Goal: Task Accomplishment & Management: Complete application form

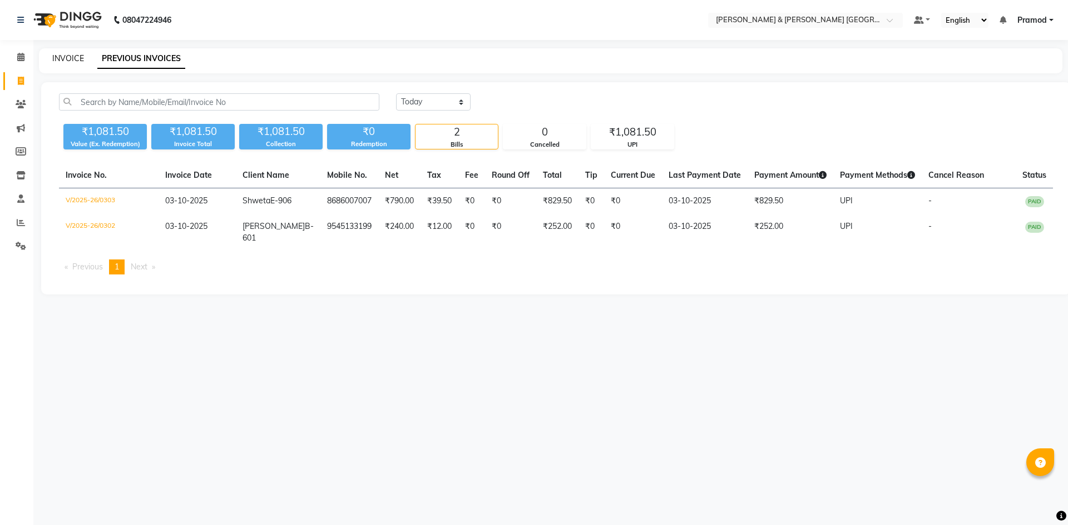
click at [66, 56] on link "INVOICE" at bounding box center [68, 58] width 32 height 10
select select "8717"
select select "service"
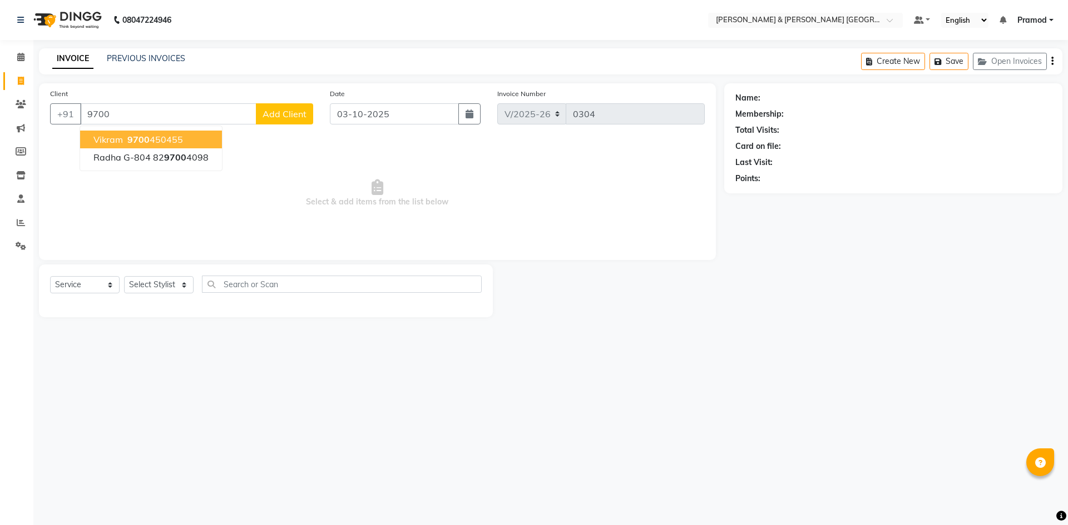
click at [145, 135] on span "9700" at bounding box center [138, 139] width 22 height 11
type input "9700450455"
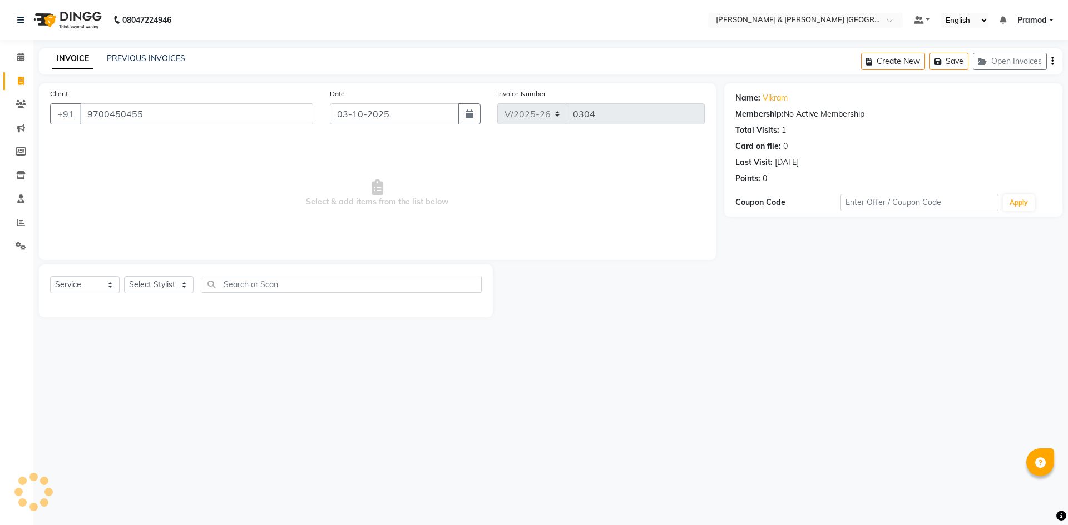
click at [740, 214] on div "Name: Vikram Membership: No Active Membership Total Visits: 1 Card on file: 0 L…" at bounding box center [893, 149] width 338 height 133
click at [157, 282] on select "Select Stylist [PERSON_NAME] [PERSON_NAME] [PERSON_NAME] [PERSON_NAME] Shabbu […" at bounding box center [159, 284] width 70 height 17
select select "88027"
click at [124, 276] on select "Select Stylist [PERSON_NAME] [PERSON_NAME] [PERSON_NAME] [PERSON_NAME] Shabbu […" at bounding box center [159, 284] width 70 height 17
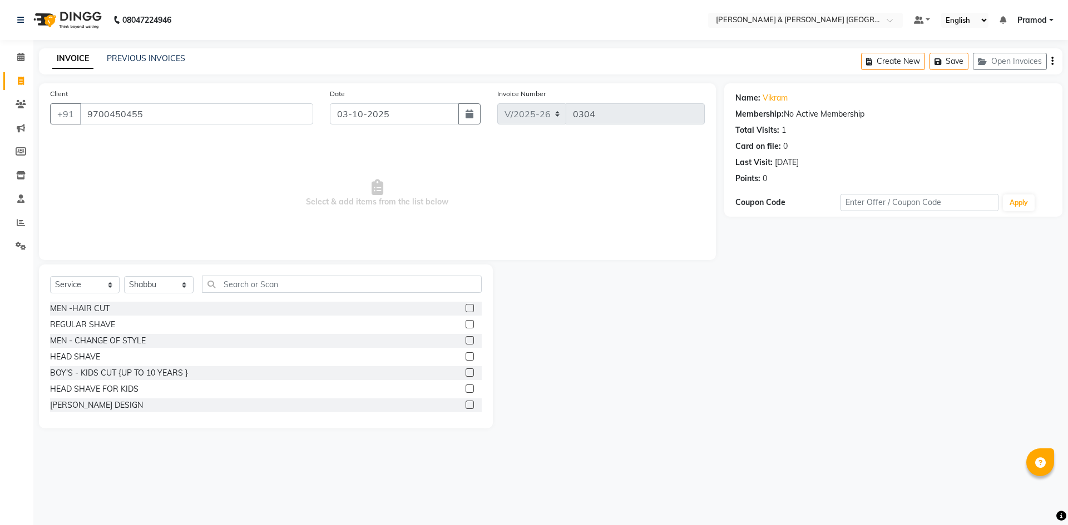
click at [465, 307] on label at bounding box center [469, 308] width 8 height 8
click at [465, 307] on input "checkbox" at bounding box center [468, 308] width 7 height 7
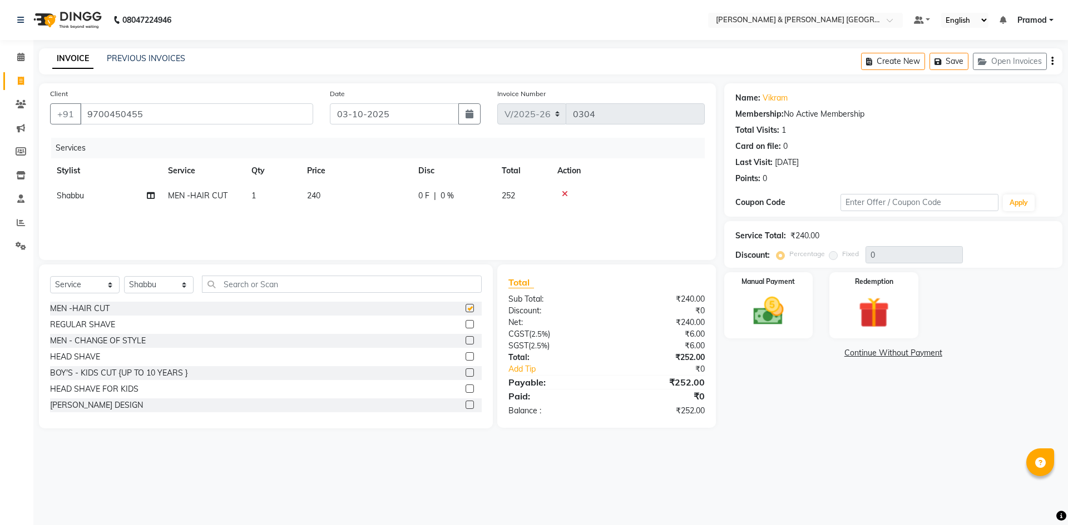
checkbox input "false"
click at [757, 307] on img at bounding box center [768, 311] width 52 height 37
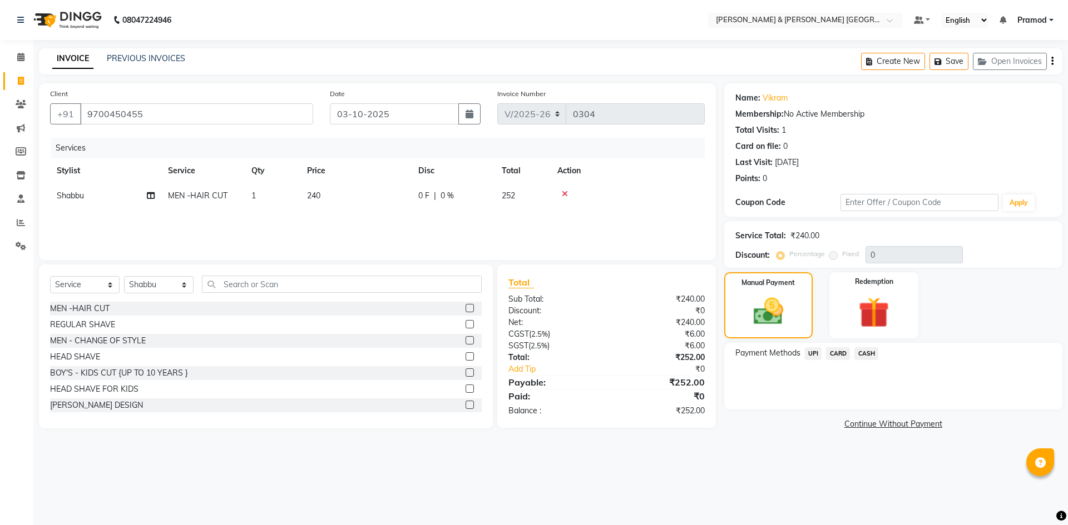
click at [815, 353] on span "UPI" at bounding box center [813, 354] width 17 height 13
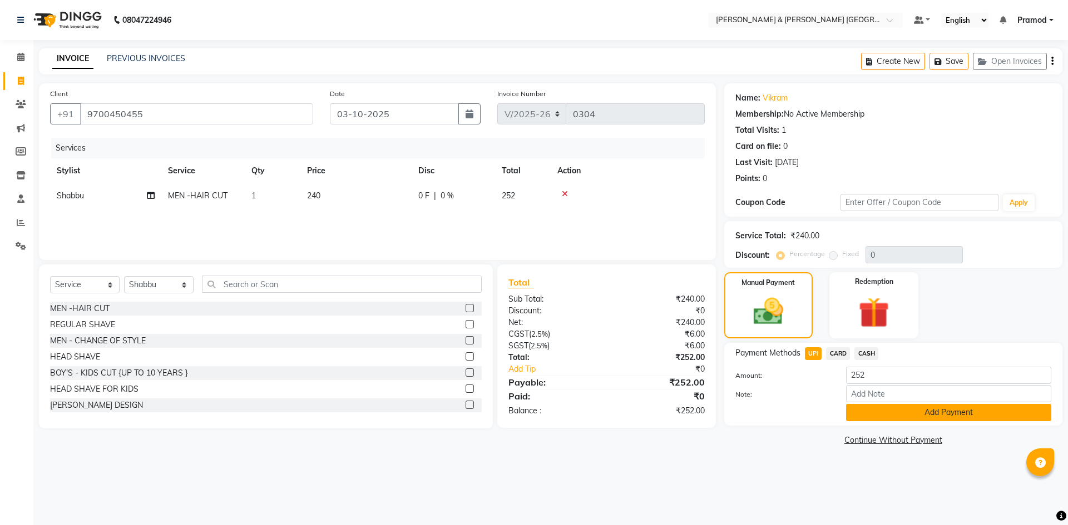
click at [857, 408] on button "Add Payment" at bounding box center [948, 412] width 205 height 17
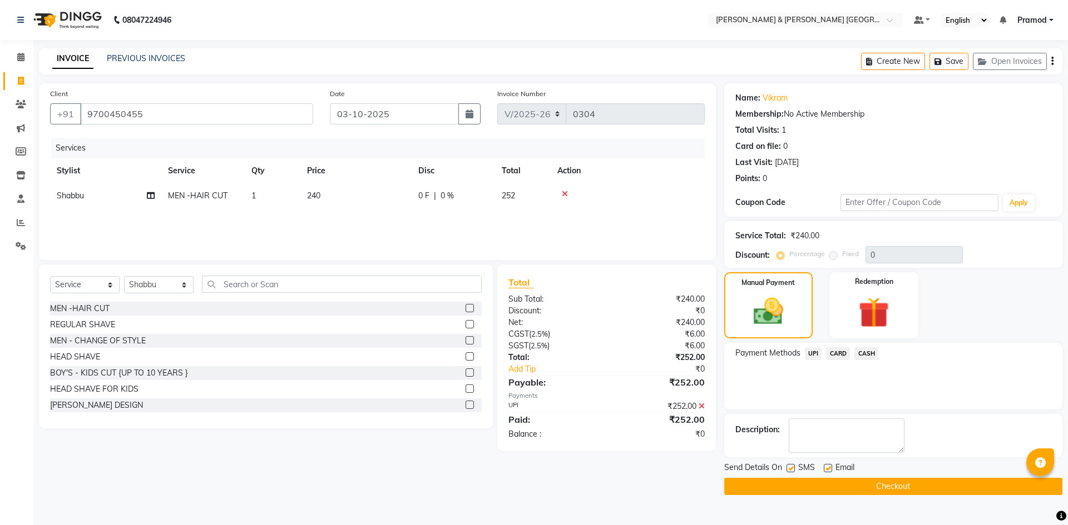
click at [843, 485] on button "Checkout" at bounding box center [893, 486] width 338 height 17
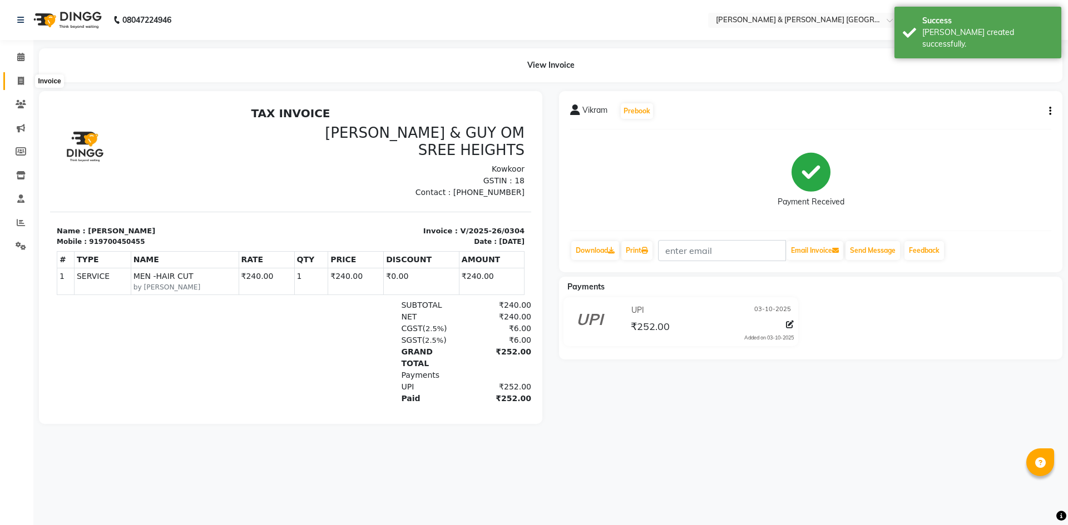
click at [15, 75] on span at bounding box center [20, 81] width 19 height 13
select select "service"
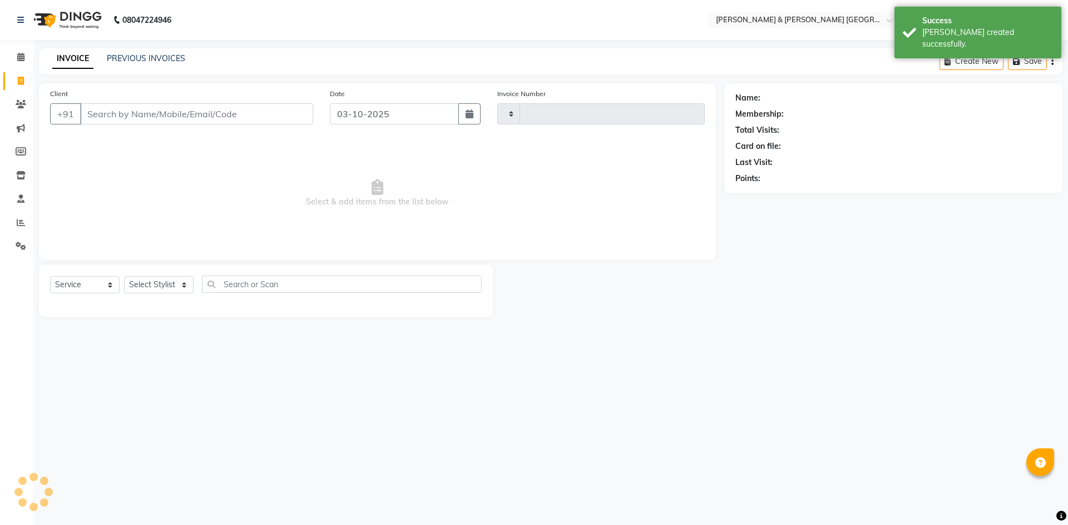
type input "0305"
select select "8717"
click at [168, 57] on link "PREVIOUS INVOICES" at bounding box center [146, 58] width 78 height 10
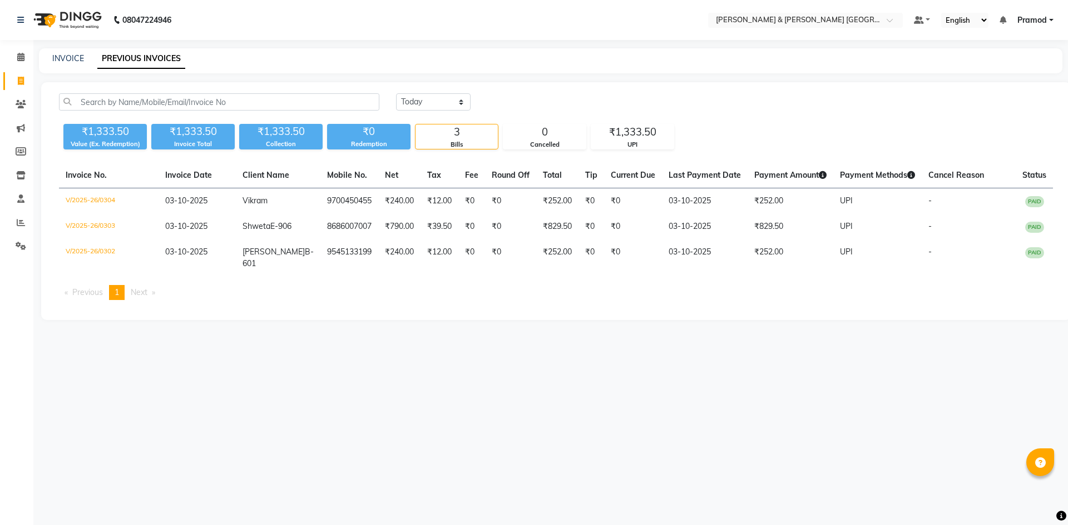
click at [361, 19] on nav "08047224946 Select Location × Toni & Guy Om Sree Heights, Kowkoor Default Panel…" at bounding box center [534, 20] width 1068 height 40
click at [239, 13] on nav "08047224946 Select Location × Toni & Guy Om Sree Heights, Kowkoor Default Panel…" at bounding box center [534, 20] width 1068 height 40
click at [66, 54] on link "INVOICE" at bounding box center [68, 58] width 32 height 10
select select "service"
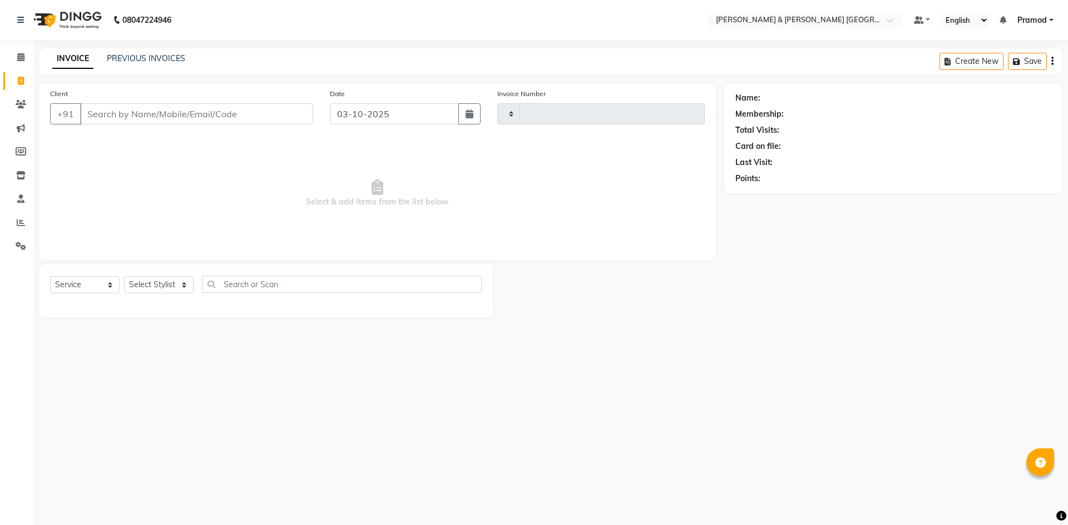
type input "0305"
select select "8717"
click at [138, 281] on select "Select Stylist [PERSON_NAME] [PERSON_NAME] [PERSON_NAME] [PERSON_NAME] Shabbu […" at bounding box center [159, 284] width 70 height 17
select select "88025"
click at [124, 276] on select "Select Stylist [PERSON_NAME] [PERSON_NAME] [PERSON_NAME] [PERSON_NAME] Shabbu […" at bounding box center [159, 284] width 70 height 17
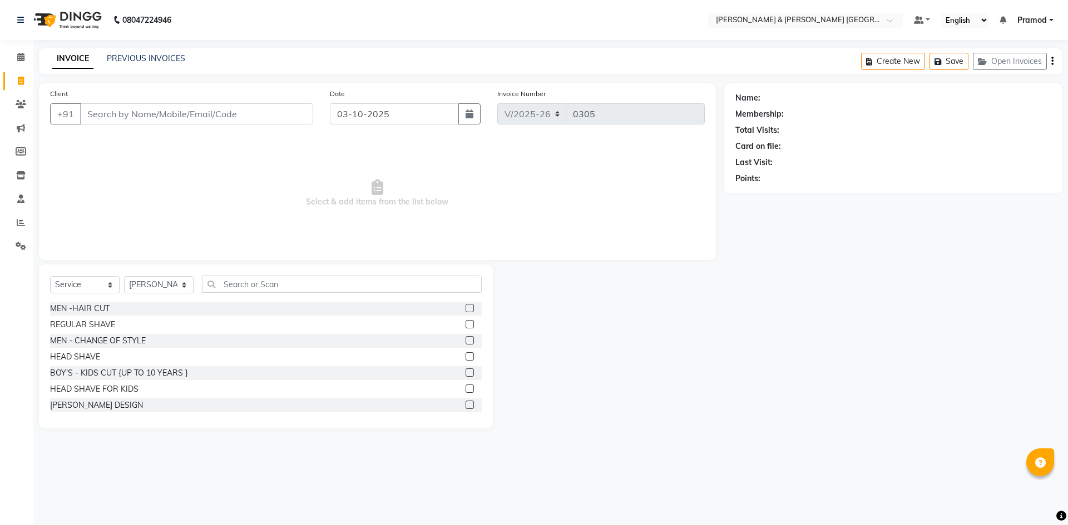
click at [247, 293] on div "Select Service Product Membership Package Voucher Prepaid Gift Card Select Styl…" at bounding box center [265, 289] width 431 height 26
click at [258, 282] on input "text" at bounding box center [342, 284] width 280 height 17
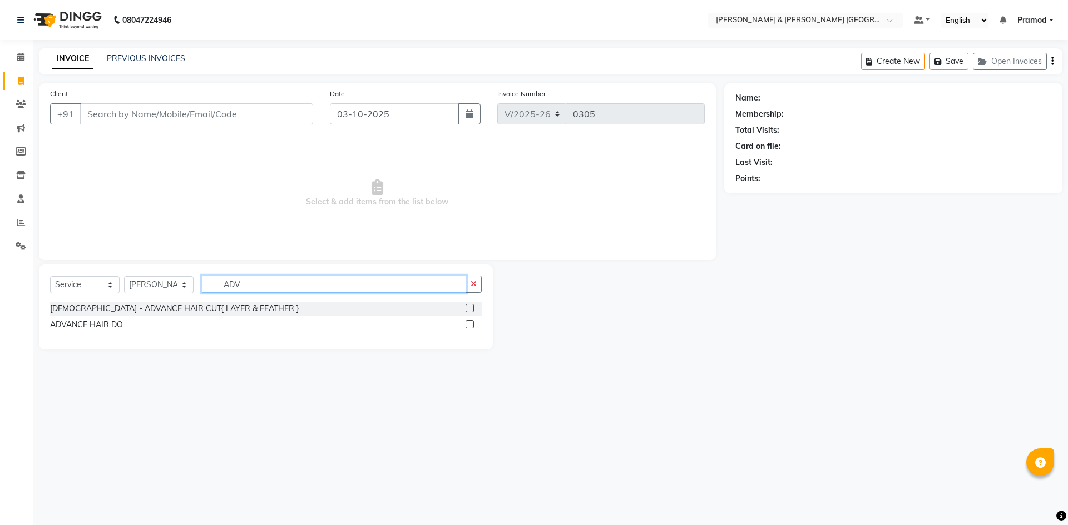
type input "ADV"
drag, startPoint x: 473, startPoint y: 308, endPoint x: 371, endPoint y: 297, distance: 102.9
click at [473, 309] on label at bounding box center [469, 308] width 8 height 8
click at [473, 309] on input "checkbox" at bounding box center [468, 308] width 7 height 7
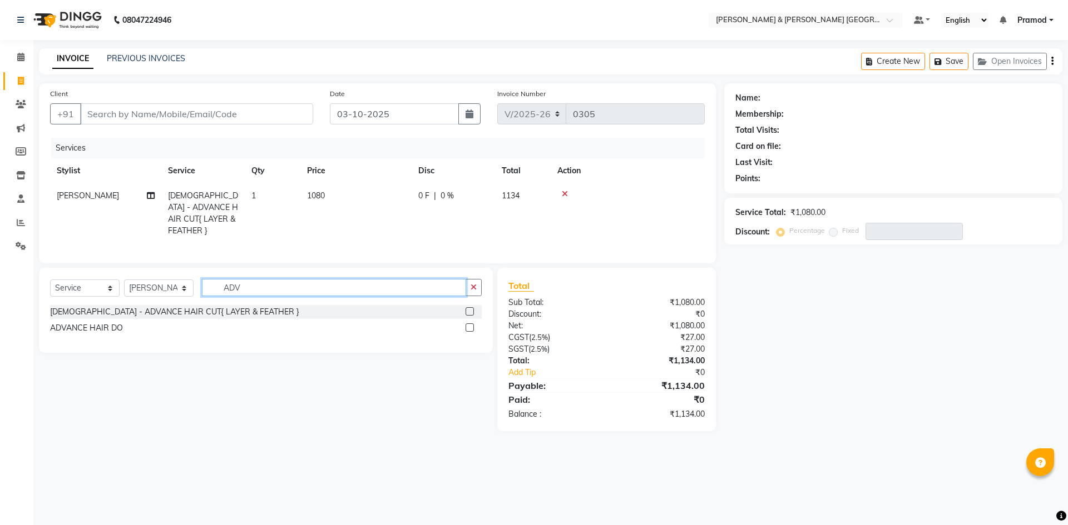
checkbox input "false"
drag, startPoint x: 272, startPoint y: 283, endPoint x: 232, endPoint y: 282, distance: 40.0
click at [238, 282] on input "ADV" at bounding box center [334, 287] width 264 height 17
drag, startPoint x: 275, startPoint y: 282, endPoint x: 181, endPoint y: 287, distance: 94.7
click at [181, 287] on div "Select Service Product Membership Package Voucher Prepaid Gift Card Select Styl…" at bounding box center [265, 292] width 431 height 26
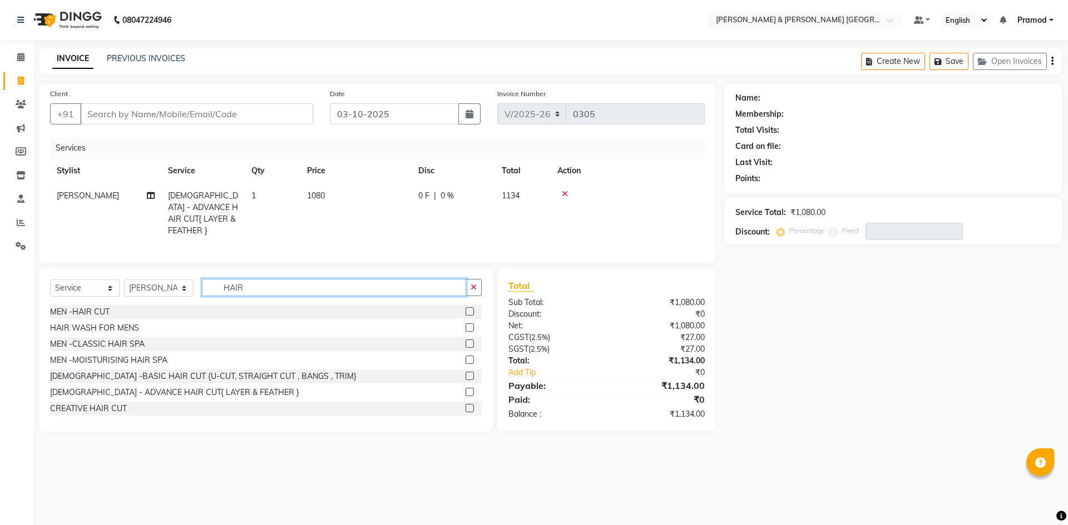
type input "HAIR"
click at [465, 311] on label at bounding box center [469, 311] width 8 height 8
click at [465, 311] on input "checkbox" at bounding box center [468, 312] width 7 height 7
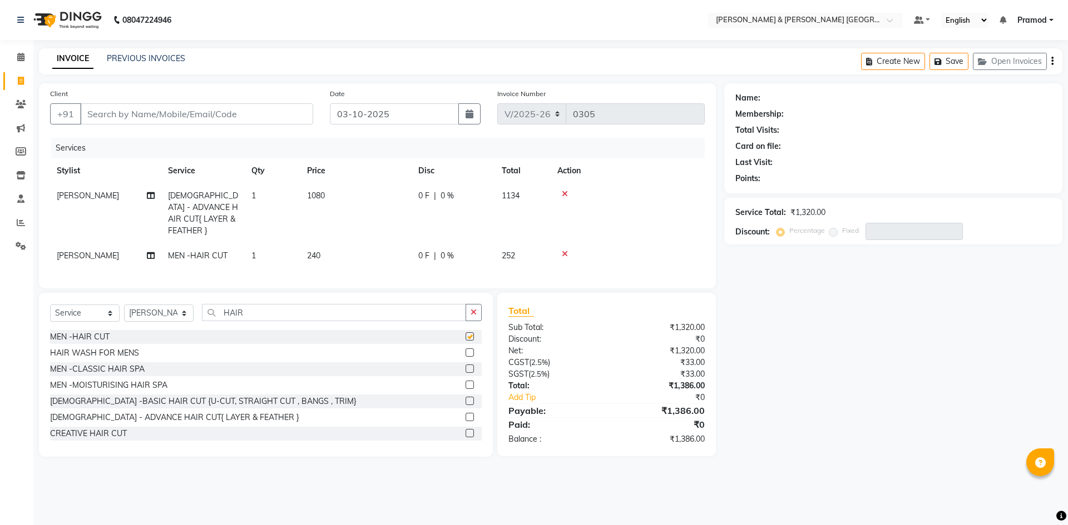
checkbox input "false"
click at [225, 105] on input "Client" at bounding box center [196, 113] width 233 height 21
click at [80, 246] on td "[PERSON_NAME]" at bounding box center [105, 256] width 111 height 25
select select "88025"
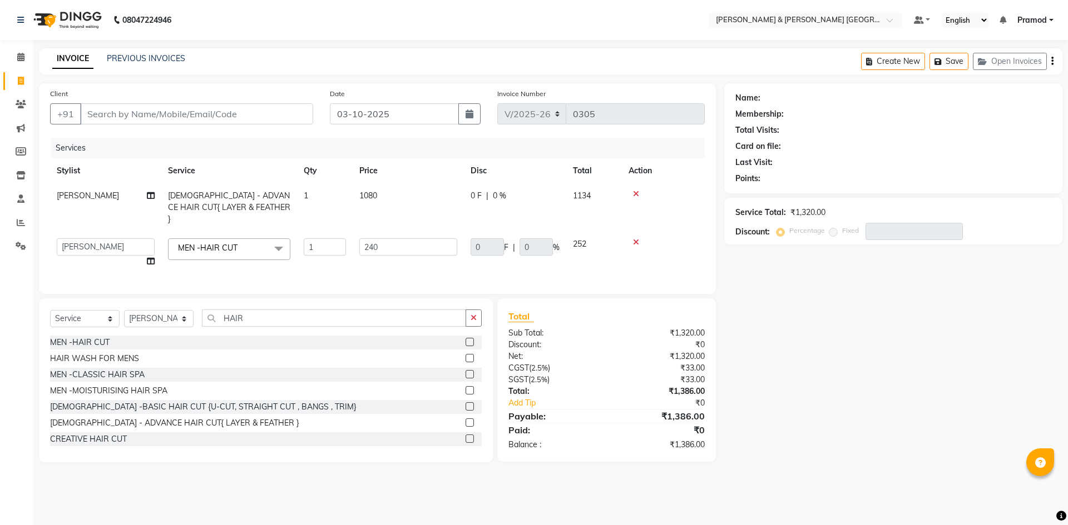
click at [80, 246] on td "[PERSON_NAME] [PERSON_NAME] [PERSON_NAME] [PERSON_NAME] Shabbu [PERSON_NAME]" at bounding box center [105, 253] width 111 height 42
click at [118, 239] on select "[PERSON_NAME] [PERSON_NAME] [PERSON_NAME] [PERSON_NAME] Shabbu [PERSON_NAME]" at bounding box center [106, 247] width 98 height 17
click at [185, 113] on input "Client" at bounding box center [196, 113] width 233 height 21
type input "7"
type input "0"
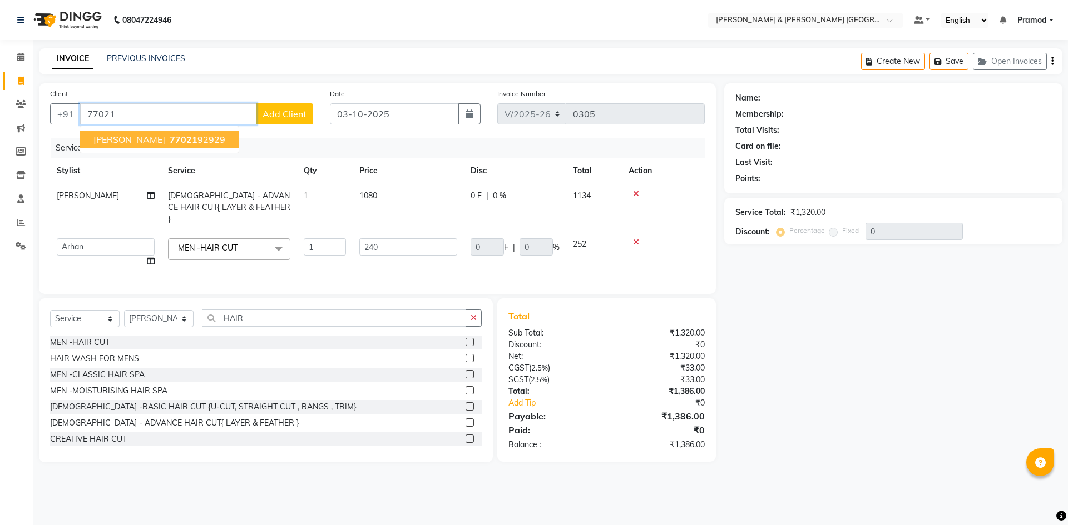
click at [168, 141] on ngb-highlight "77021 92929" at bounding box center [196, 139] width 58 height 11
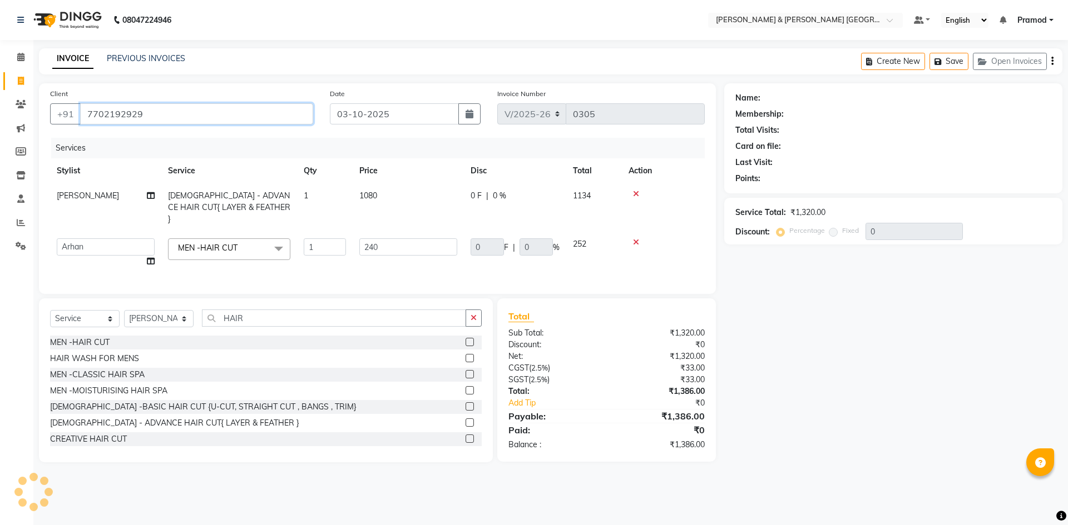
type input "7702192929"
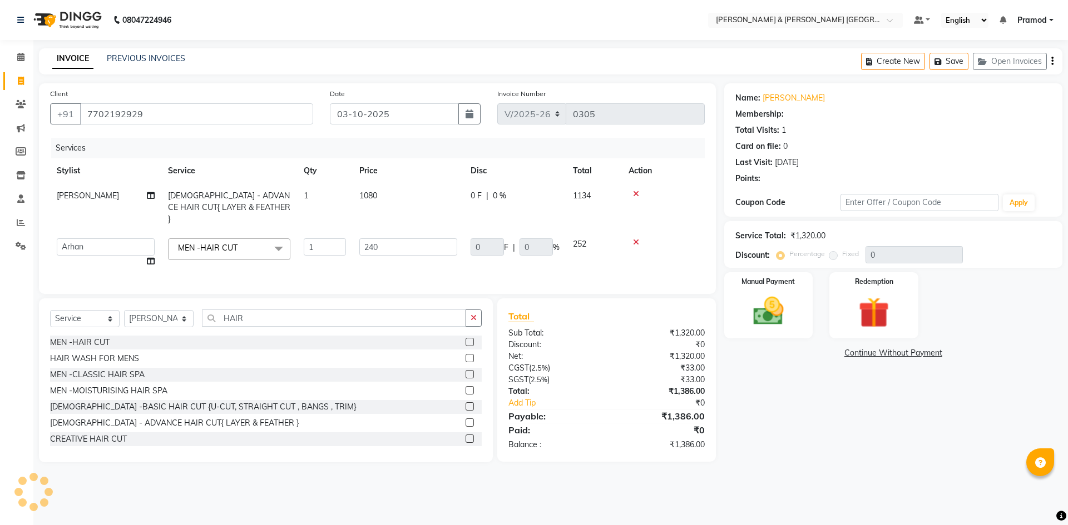
click at [396, 63] on div "INVOICE PREVIOUS INVOICES Create New Save Open Invoices" at bounding box center [550, 61] width 1023 height 26
click at [900, 438] on div "Name: Swetha Membership: No Active Membership Total Visits: 1 Card on file: 0 L…" at bounding box center [897, 272] width 346 height 379
click at [780, 95] on link "Swetha" at bounding box center [793, 98] width 62 height 12
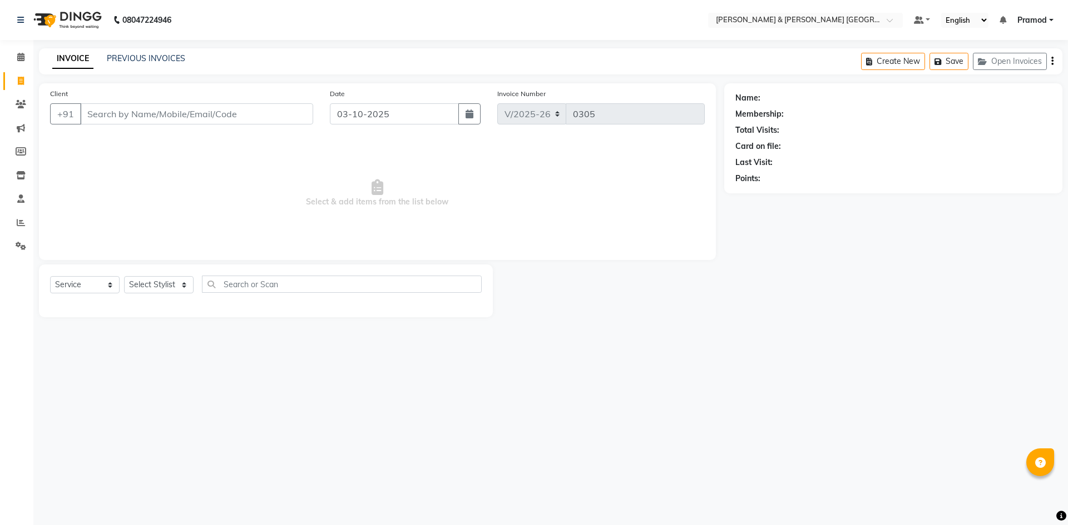
select select "8717"
select select "service"
click at [155, 287] on select "Select Stylist [PERSON_NAME] [PERSON_NAME] [PERSON_NAME] [PERSON_NAME] Shabbu […" at bounding box center [159, 284] width 70 height 17
select select "88027"
click at [124, 276] on select "Select Stylist [PERSON_NAME] [PERSON_NAME] [PERSON_NAME] [PERSON_NAME] Shabbu […" at bounding box center [159, 284] width 70 height 17
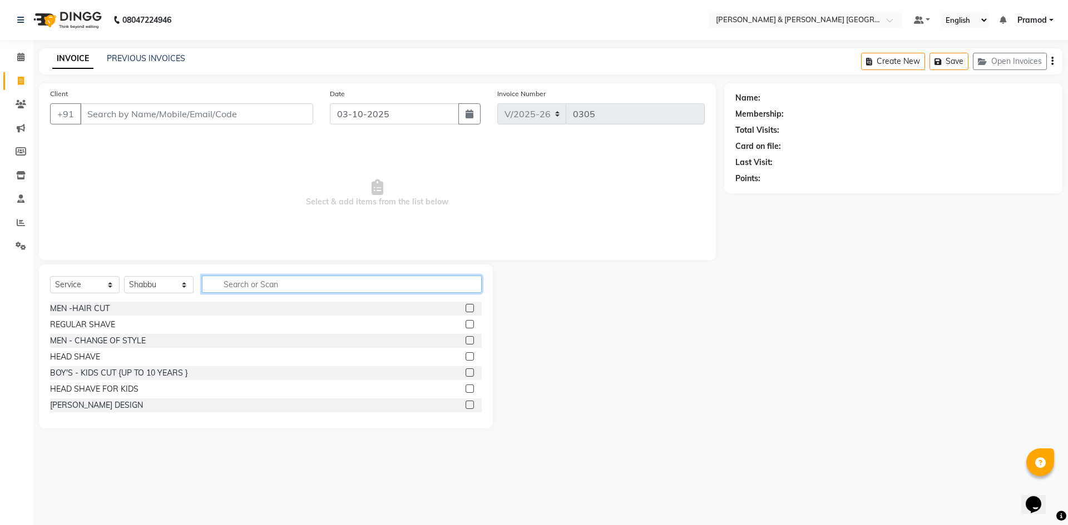
click at [286, 277] on input "text" at bounding box center [342, 284] width 280 height 17
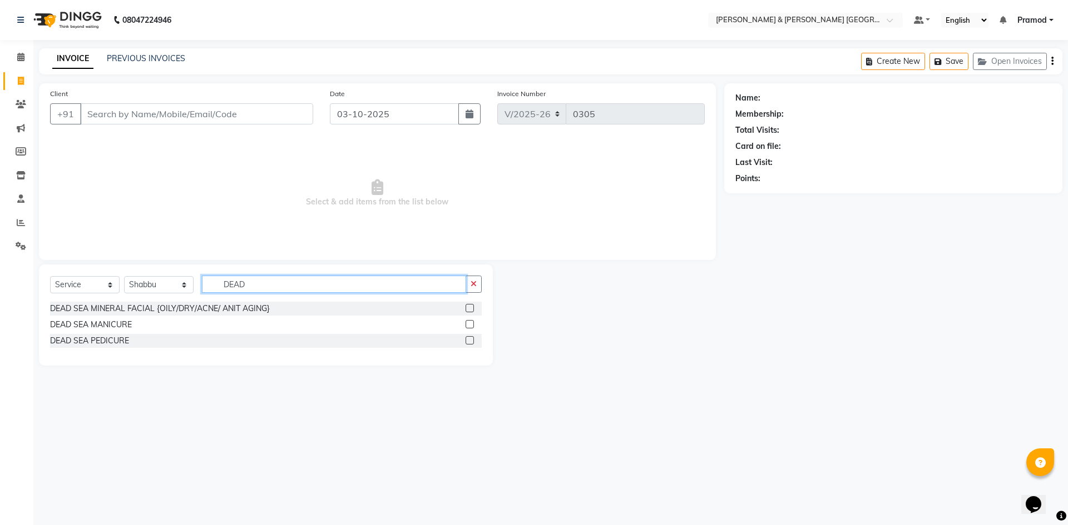
type input "DEAD"
click at [471, 341] on label at bounding box center [469, 340] width 8 height 8
click at [471, 341] on input "checkbox" at bounding box center [468, 341] width 7 height 7
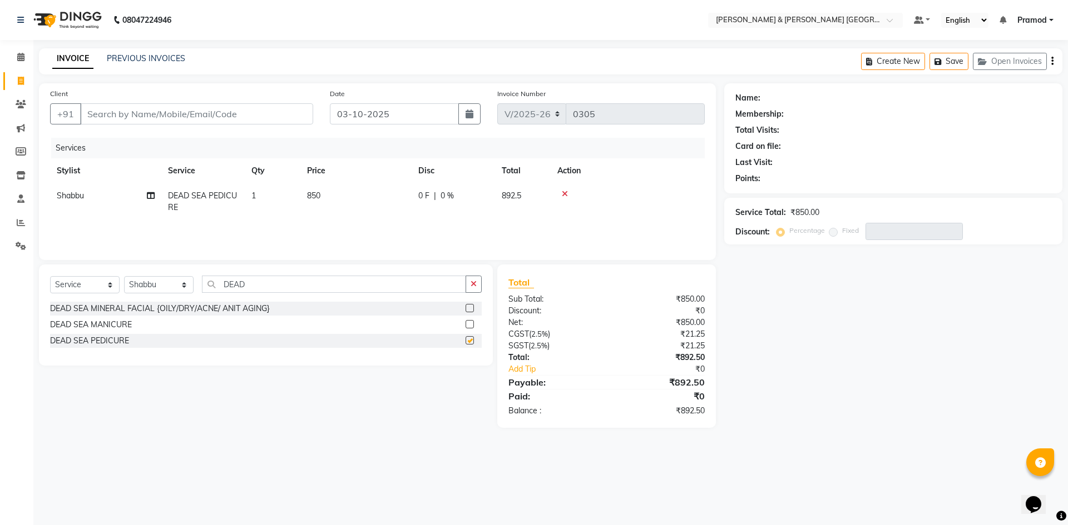
checkbox input "false"
click at [137, 289] on select "Select Stylist [PERSON_NAME] [PERSON_NAME] [PERSON_NAME] [PERSON_NAME] Shabbu […" at bounding box center [159, 284] width 70 height 17
select select "89744"
click at [124, 276] on select "Select Stylist [PERSON_NAME] [PERSON_NAME] [PERSON_NAME] [PERSON_NAME] Shabbu […" at bounding box center [159, 284] width 70 height 17
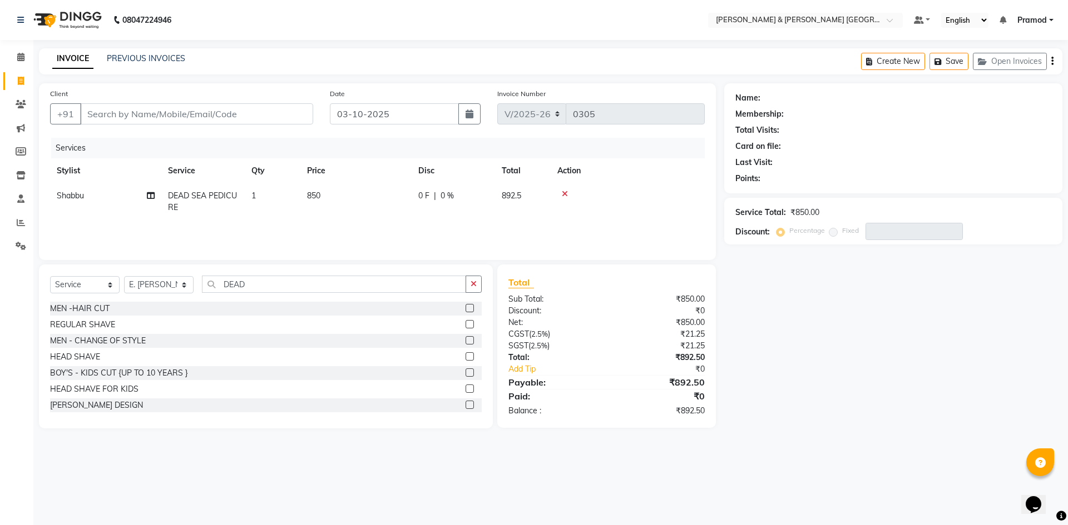
click at [269, 274] on div "Select Service Product Membership Package Voucher Prepaid Gift Card Select Styl…" at bounding box center [266, 347] width 454 height 164
click at [264, 282] on input "DEAD" at bounding box center [334, 284] width 264 height 17
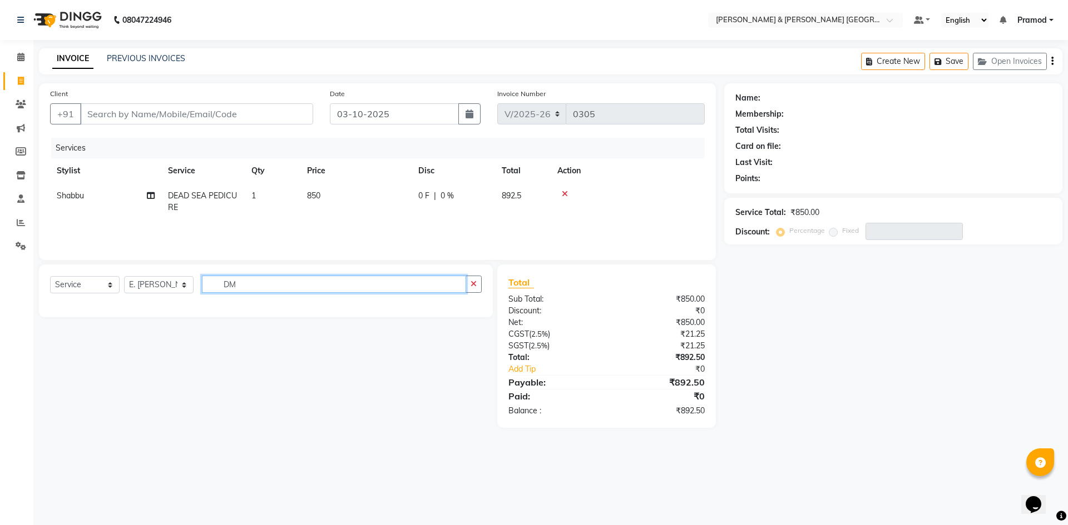
type input "D"
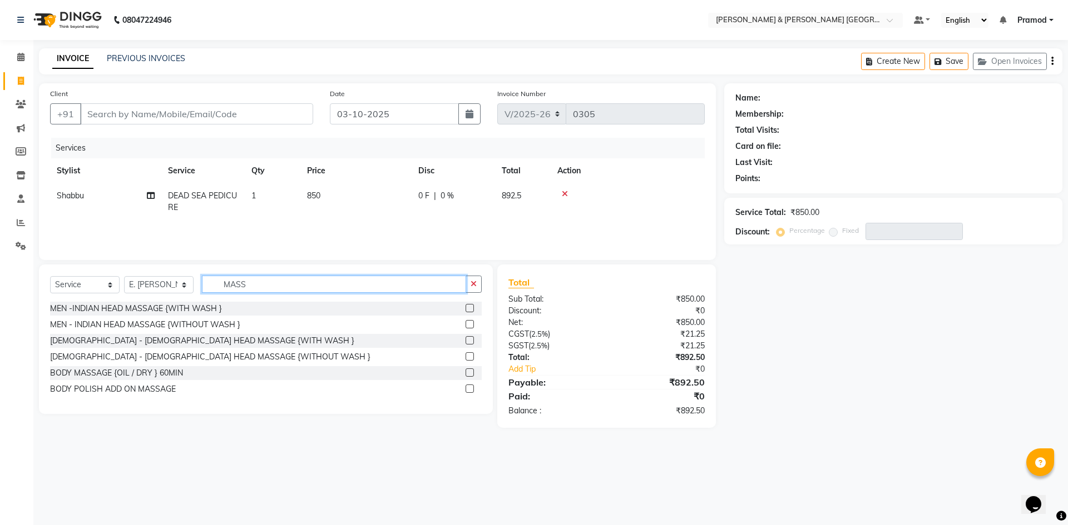
drag, startPoint x: 252, startPoint y: 285, endPoint x: 246, endPoint y: 285, distance: 6.1
click at [247, 285] on input "MASS" at bounding box center [334, 284] width 264 height 17
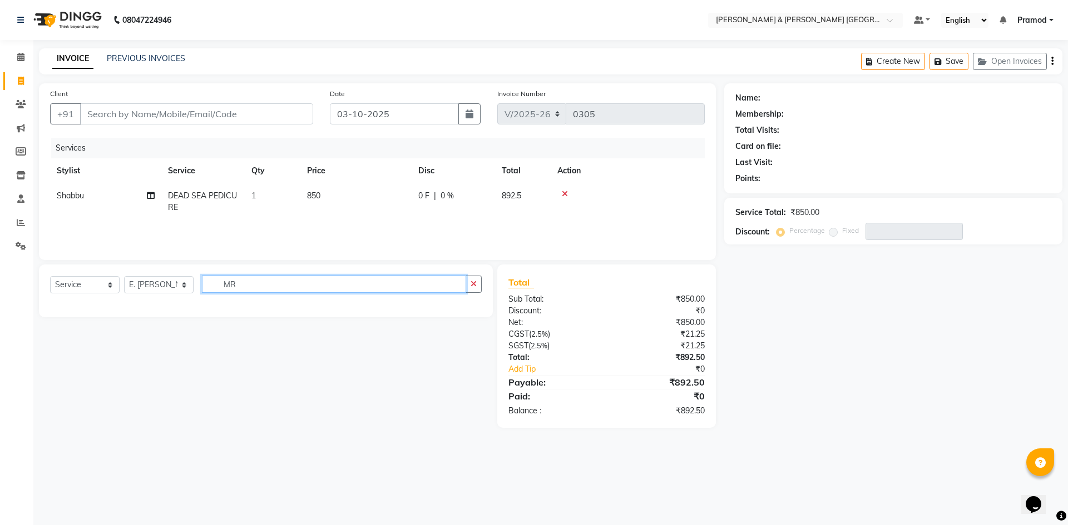
type input "M"
type input "R"
type input "20"
click at [468, 310] on label at bounding box center [469, 308] width 8 height 8
click at [468, 310] on input "checkbox" at bounding box center [468, 308] width 7 height 7
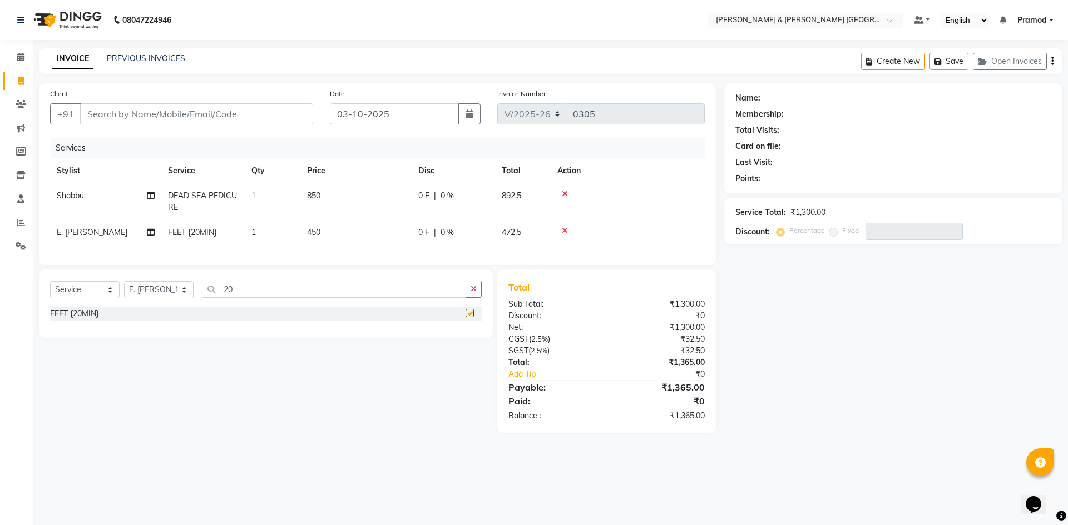
checkbox input "false"
drag, startPoint x: 285, startPoint y: 304, endPoint x: 176, endPoint y: 302, distance: 109.0
click at [176, 302] on div "Select Service Product Membership Package Voucher Prepaid Gift Card Select Styl…" at bounding box center [265, 294] width 431 height 26
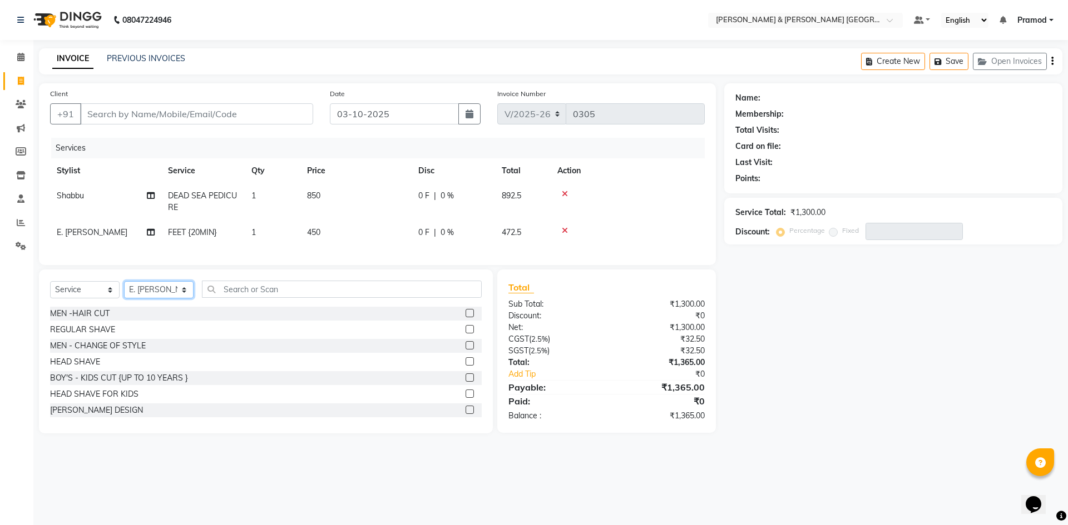
click at [153, 296] on select "Select Stylist [PERSON_NAME] [PERSON_NAME] [PERSON_NAME] [PERSON_NAME] Shabbu […" at bounding box center [159, 289] width 70 height 17
select select "88028"
click at [124, 290] on select "Select Stylist [PERSON_NAME] [PERSON_NAME] [PERSON_NAME] [PERSON_NAME] Shabbu […" at bounding box center [159, 289] width 70 height 17
click at [252, 298] on input "text" at bounding box center [342, 289] width 280 height 17
click at [465, 317] on label at bounding box center [469, 313] width 8 height 8
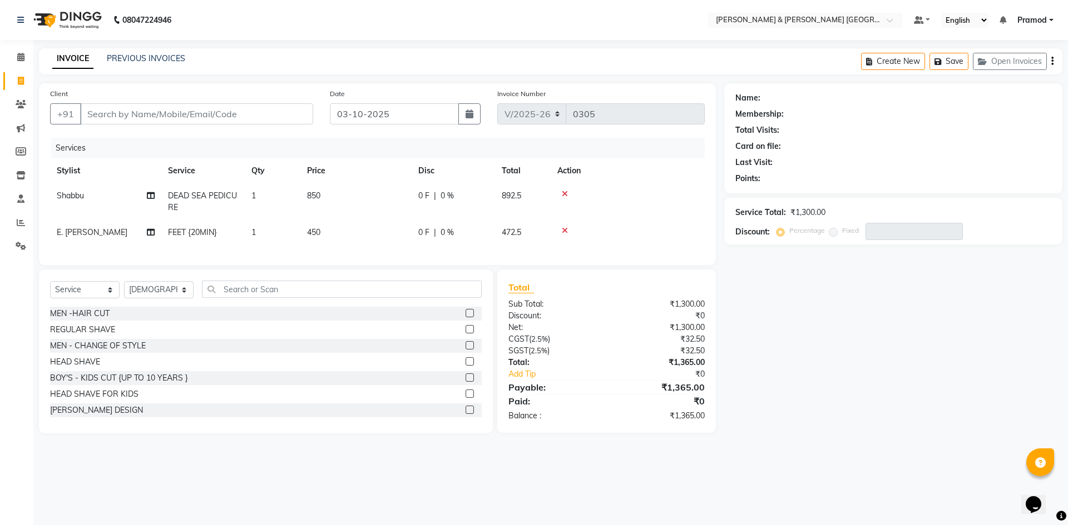
click at [465, 317] on input "checkbox" at bounding box center [468, 313] width 7 height 7
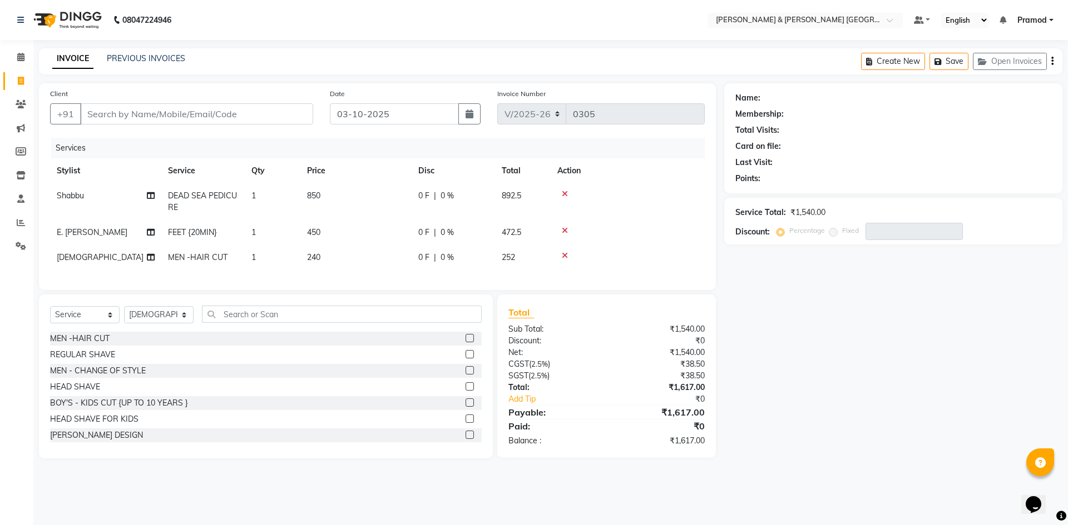
click at [465, 343] on label at bounding box center [469, 338] width 8 height 8
click at [465, 343] on input "checkbox" at bounding box center [468, 338] width 7 height 7
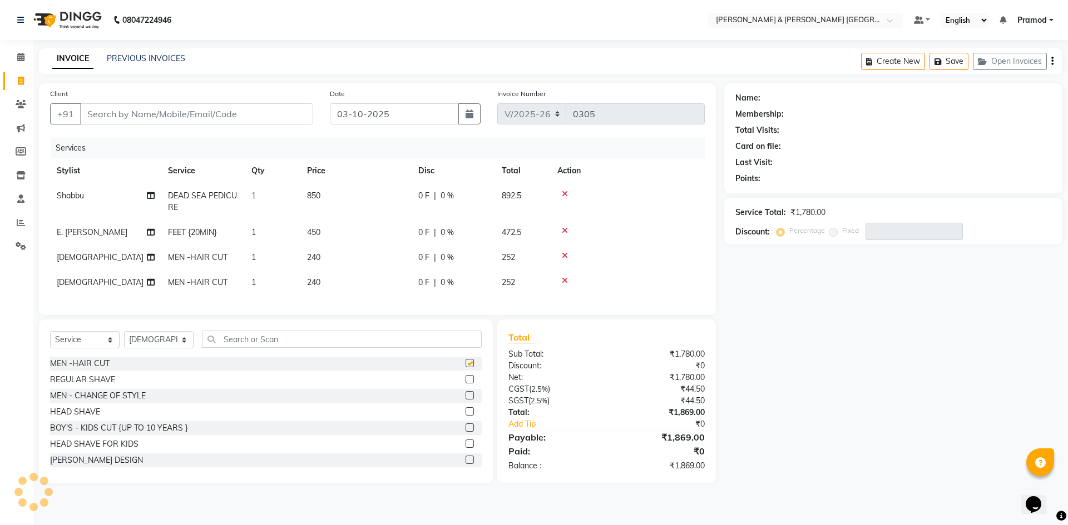
checkbox input "false"
click at [819, 352] on div "Name: Membership: Total Visits: Card on file: Last Visit: Points: Service Total…" at bounding box center [897, 283] width 346 height 400
click at [136, 349] on select "Select Stylist [PERSON_NAME] [PERSON_NAME] [PERSON_NAME] [PERSON_NAME] Shabbu […" at bounding box center [159, 339] width 70 height 17
select select
click at [124, 340] on select "Select Stylist [PERSON_NAME] [PERSON_NAME] [PERSON_NAME] [PERSON_NAME] Shabbu […" at bounding box center [159, 339] width 70 height 17
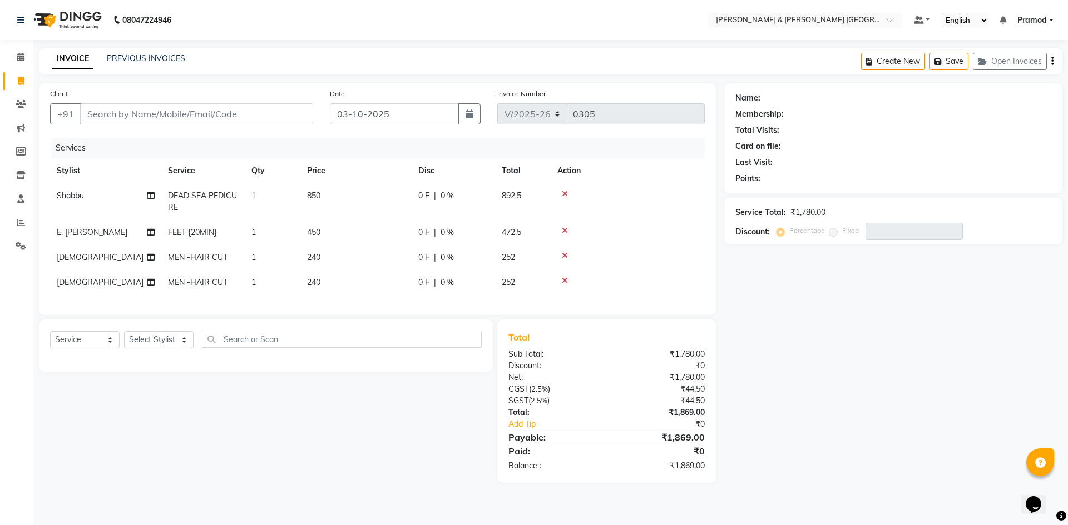
click at [903, 325] on div "Name: Membership: Total Visits: Card on file: Last Visit: Points: Service Total…" at bounding box center [897, 283] width 346 height 400
click at [236, 107] on input "Client" at bounding box center [196, 113] width 233 height 21
type input "8"
type input "0"
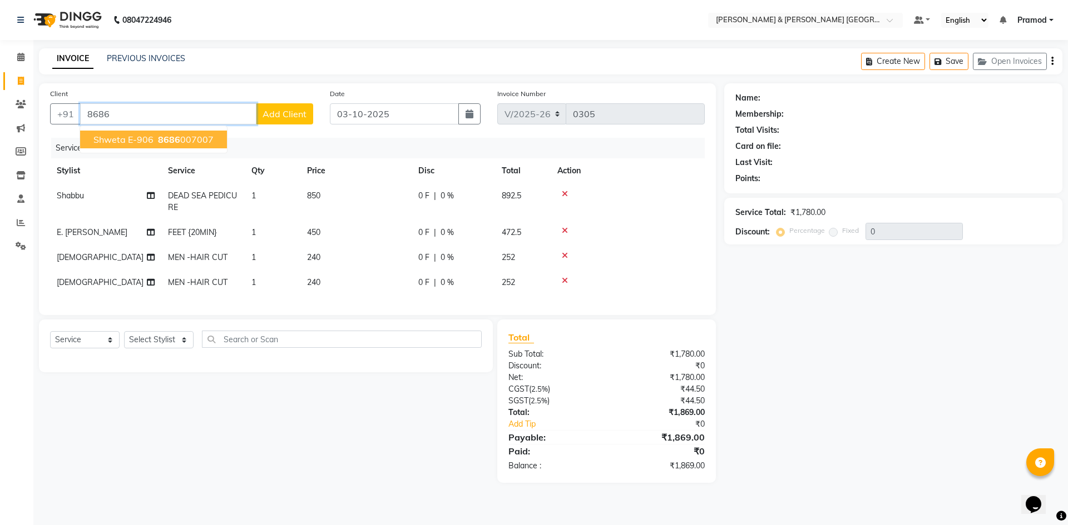
click at [176, 142] on span "8686" at bounding box center [169, 139] width 22 height 11
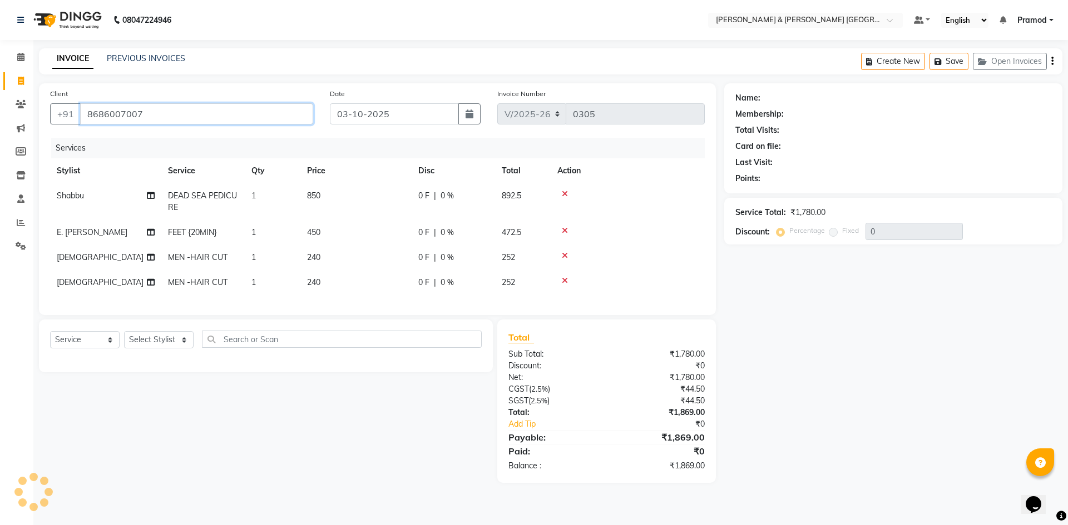
type input "8686007007"
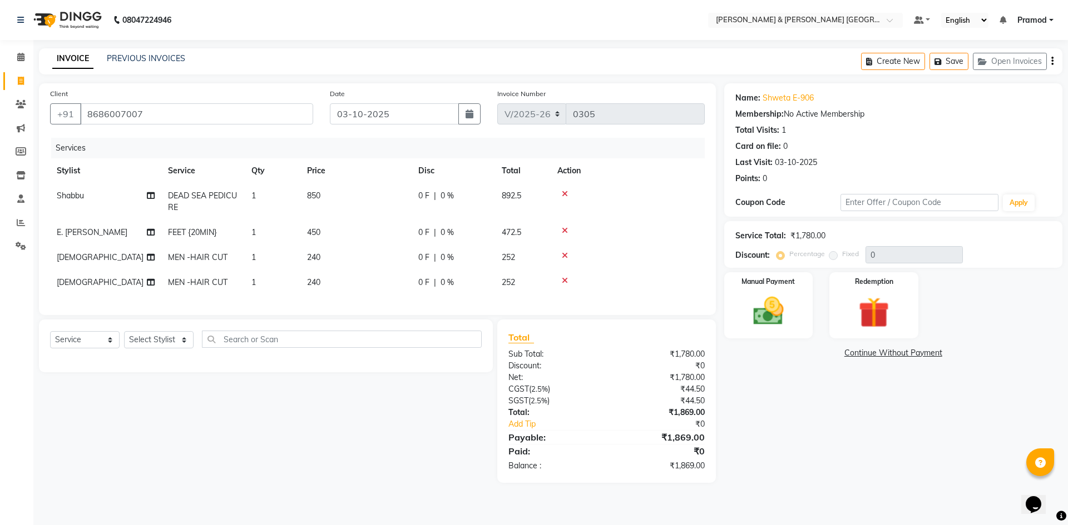
click at [343, 51] on div "INVOICE PREVIOUS INVOICES Create New Save Open Invoices" at bounding box center [550, 61] width 1023 height 26
click at [941, 171] on div "Name: [PERSON_NAME] E-906 Membership: No Active Membership Total Visits: 1 Card…" at bounding box center [893, 136] width 316 height 97
click at [912, 472] on div "Name: [PERSON_NAME] E-906 Membership: No Active Membership Total Visits: 1 Card…" at bounding box center [897, 283] width 346 height 400
click at [891, 103] on div "Name: [PERSON_NAME] E-906" at bounding box center [893, 98] width 316 height 12
click at [820, 64] on div "INVOICE PREVIOUS INVOICES Create New Save Open Invoices" at bounding box center [550, 61] width 1023 height 26
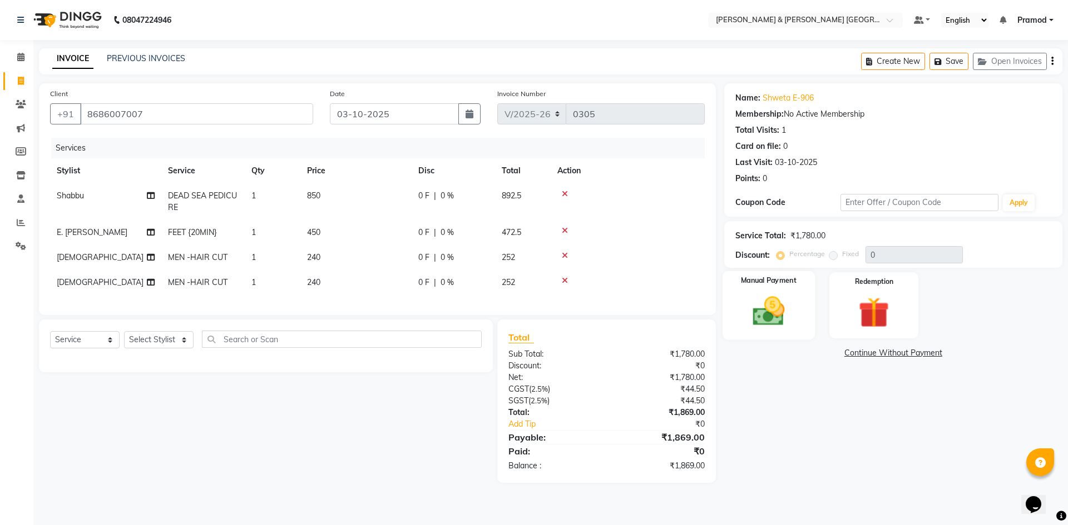
drag, startPoint x: 830, startPoint y: 310, endPoint x: 787, endPoint y: 306, distance: 43.5
click at [829, 310] on div "Redemption" at bounding box center [873, 305] width 89 height 66
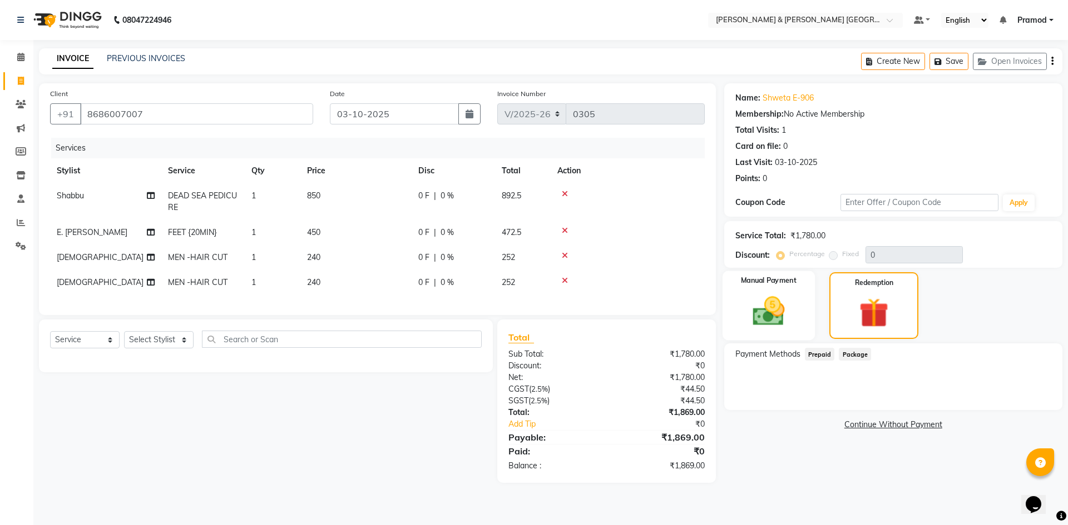
click at [786, 305] on img at bounding box center [768, 311] width 52 height 37
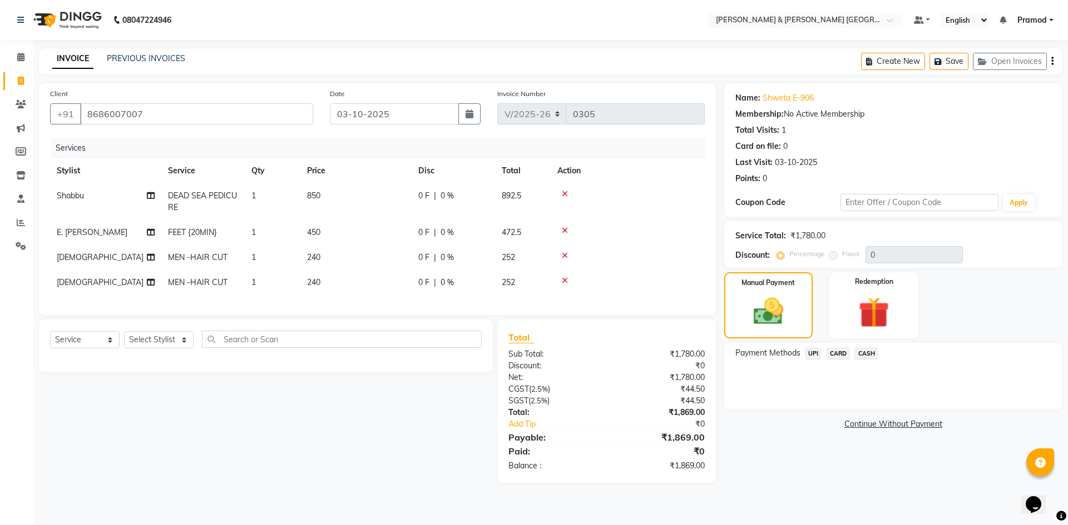
click at [813, 354] on span "UPI" at bounding box center [813, 354] width 17 height 13
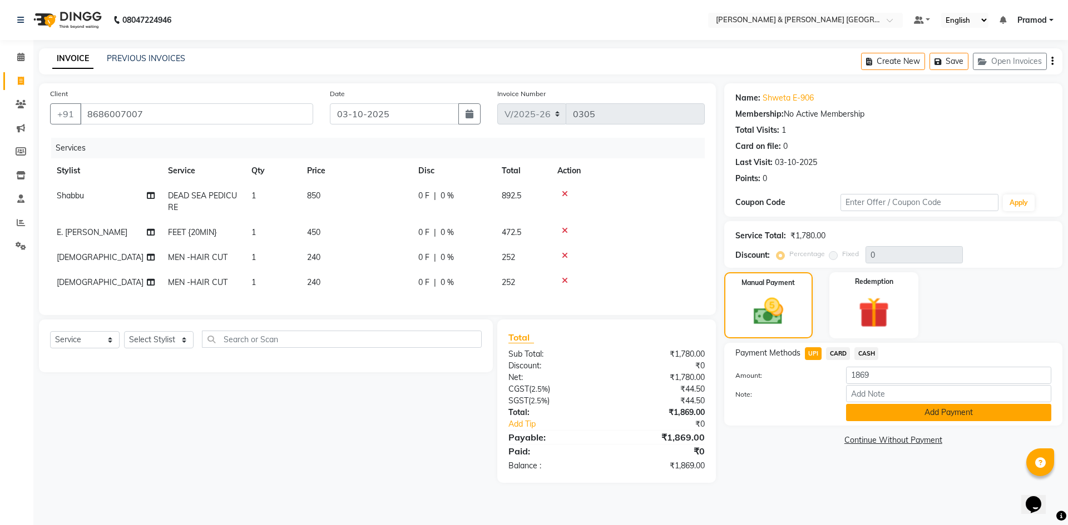
click at [870, 420] on button "Add Payment" at bounding box center [948, 412] width 205 height 17
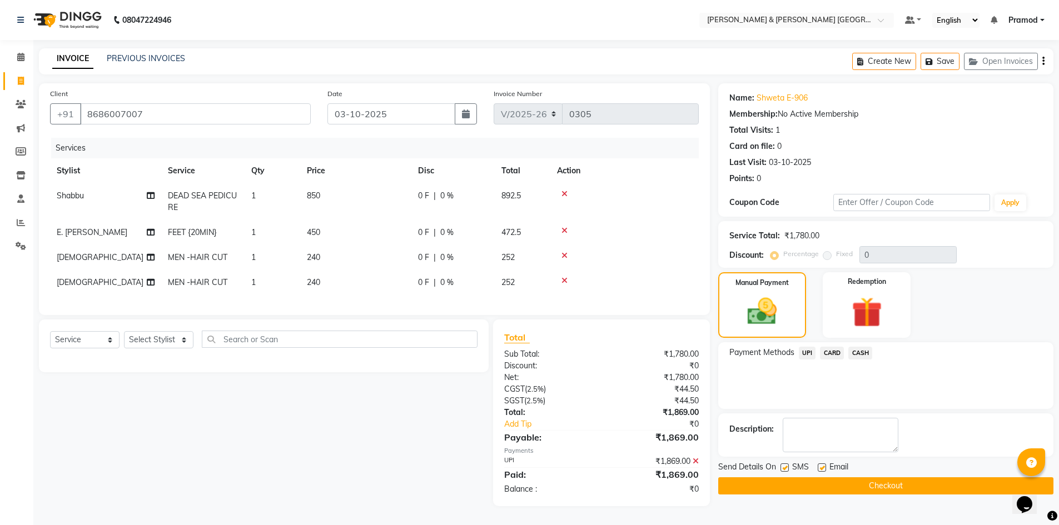
click at [77, 283] on td "[DEMOGRAPHIC_DATA]" at bounding box center [105, 282] width 111 height 25
select select "88028"
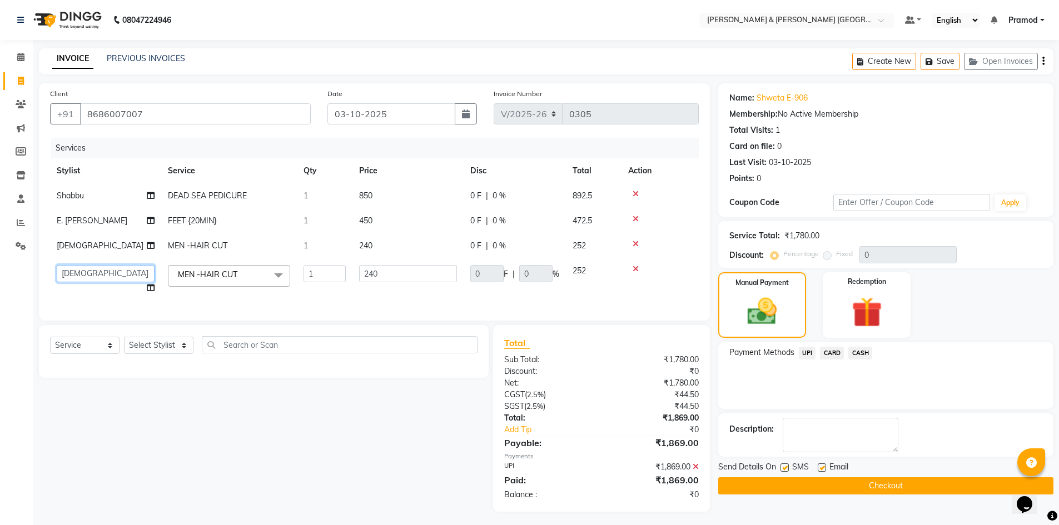
click at [87, 269] on select "[PERSON_NAME] [PERSON_NAME] [PERSON_NAME] [PERSON_NAME] Shabbu [PERSON_NAME]" at bounding box center [106, 273] width 98 height 17
click at [0, 281] on div "Calendar Invoice Clients Marketing Members Inventory Staff Reports Settings Com…" at bounding box center [75, 272] width 150 height 480
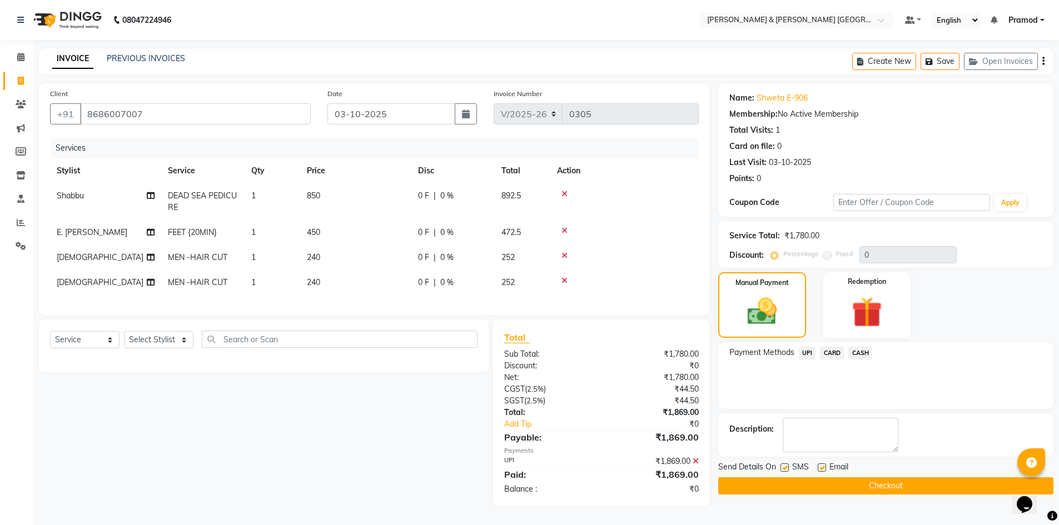
click at [785, 490] on button "Checkout" at bounding box center [885, 486] width 335 height 17
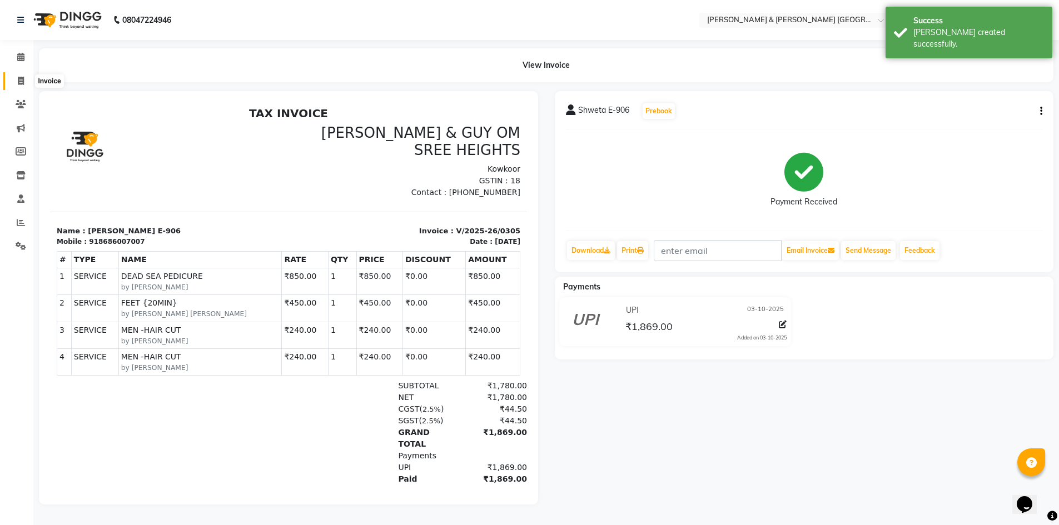
click at [21, 82] on icon at bounding box center [21, 81] width 6 height 8
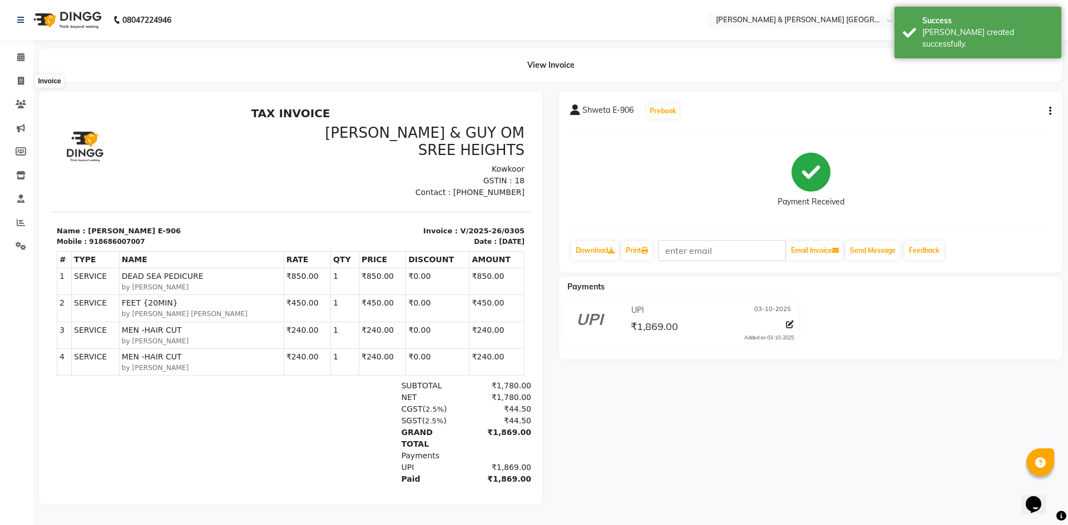
select select "8717"
select select "service"
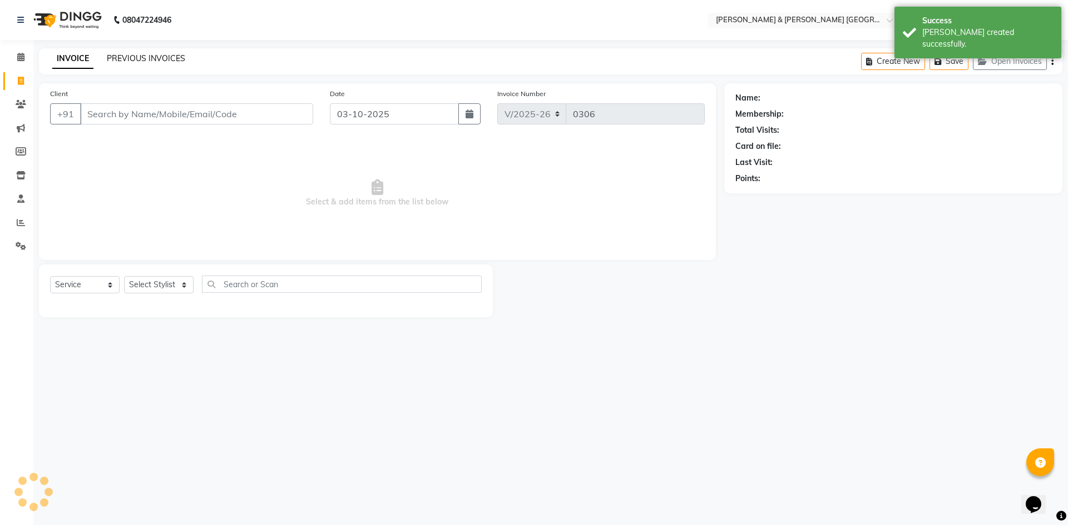
click at [167, 60] on link "PREVIOUS INVOICES" at bounding box center [146, 58] width 78 height 10
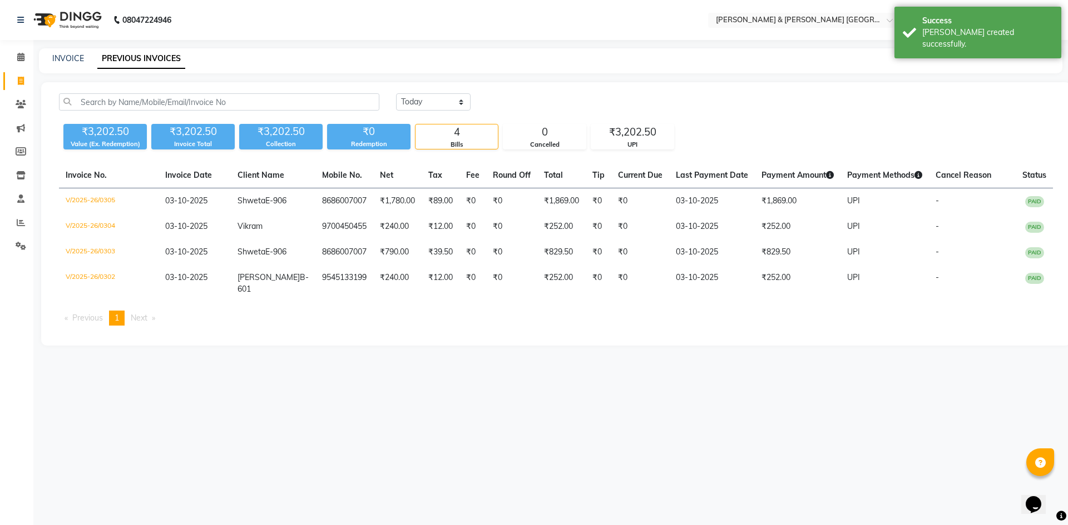
click at [309, 51] on div "INVOICE PREVIOUS INVOICES" at bounding box center [550, 60] width 1023 height 25
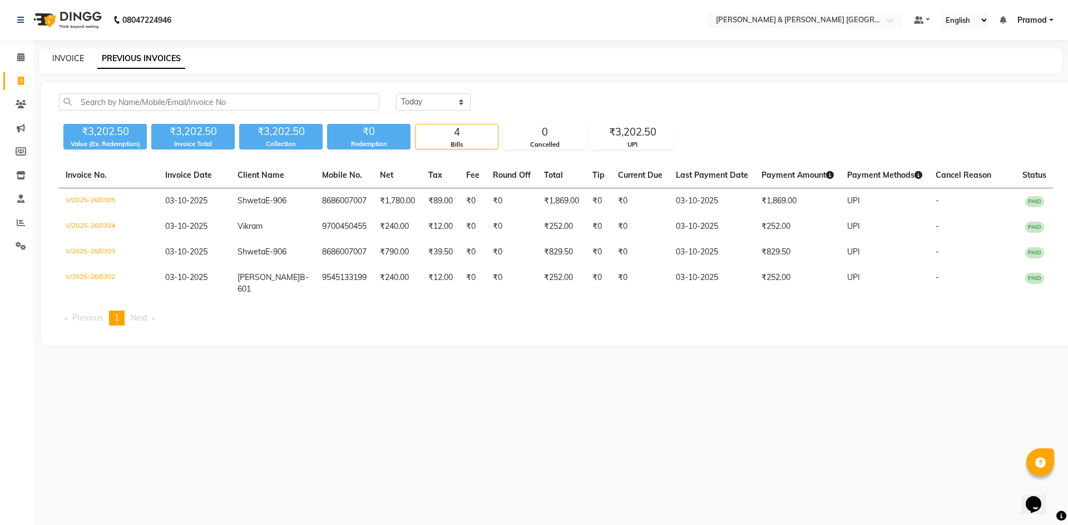
click at [73, 59] on link "INVOICE" at bounding box center [68, 58] width 32 height 10
select select "8717"
select select "service"
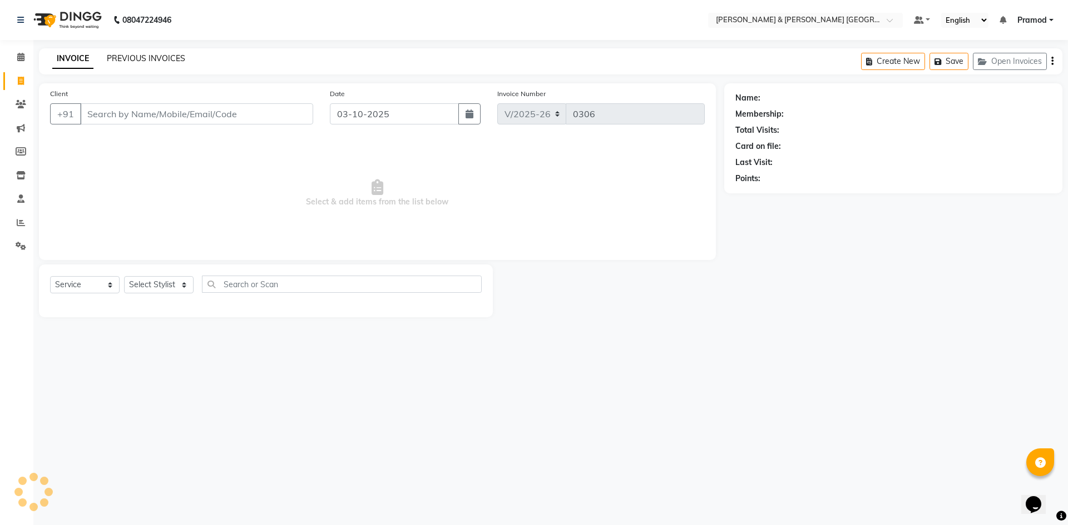
click at [143, 58] on link "PREVIOUS INVOICES" at bounding box center [146, 58] width 78 height 10
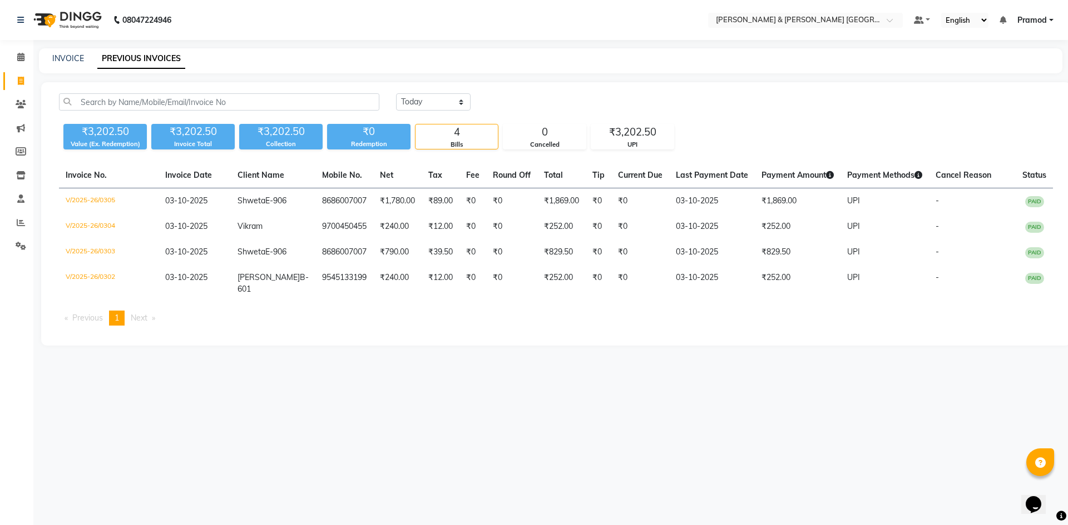
click at [255, 50] on div "INVOICE PREVIOUS INVOICES" at bounding box center [550, 60] width 1023 height 25
click at [72, 56] on link "INVOICE" at bounding box center [68, 58] width 32 height 10
select select "service"
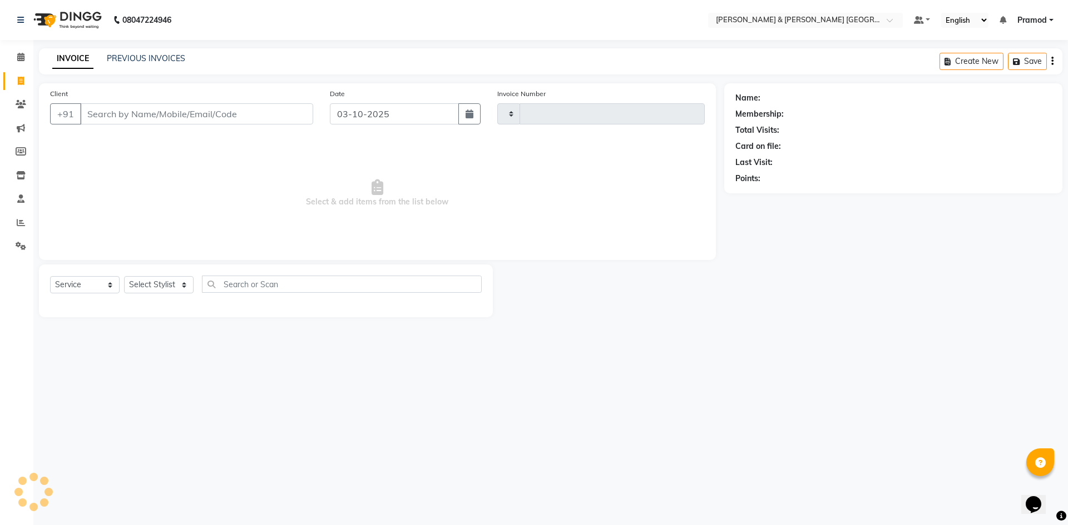
type input "0306"
select select "8717"
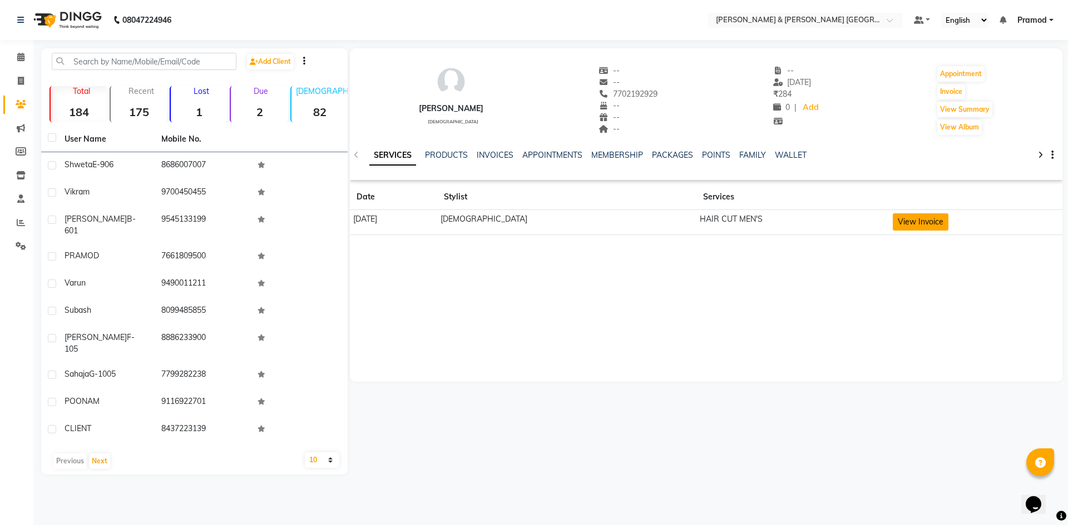
click at [892, 224] on button "View Invoice" at bounding box center [920, 222] width 56 height 17
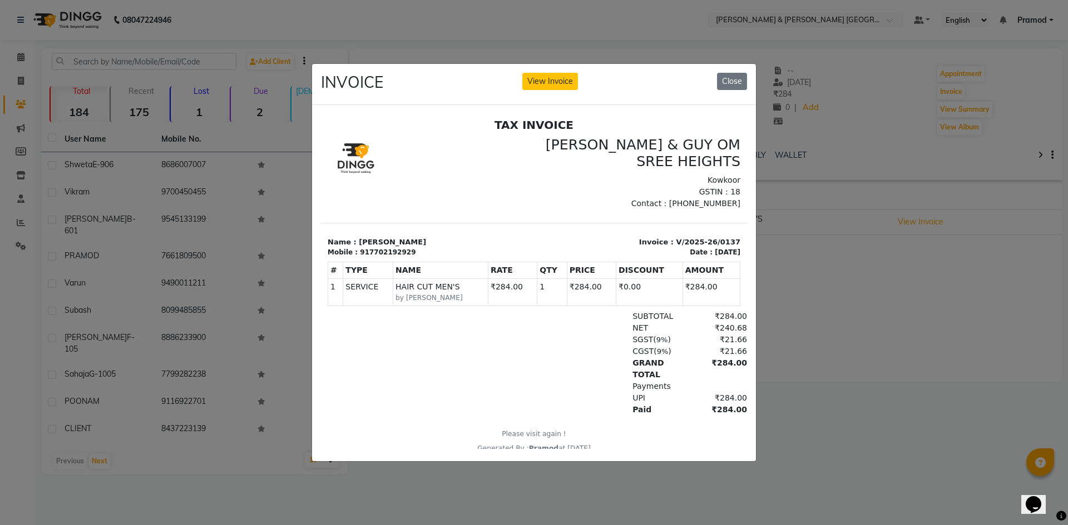
click at [731, 55] on ngb-modal-window "INVOICE View Invoice Close" at bounding box center [534, 262] width 1068 height 525
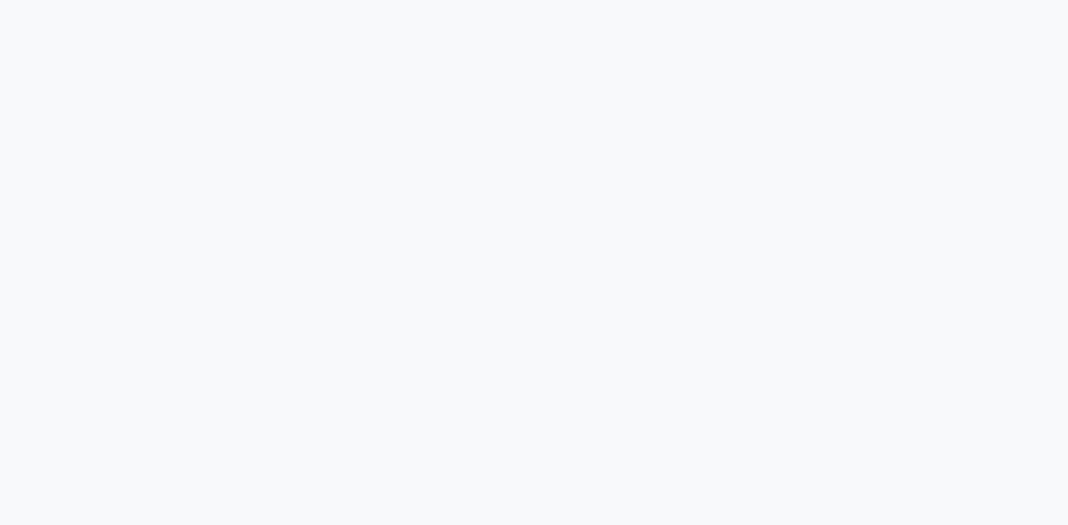
select select "8717"
select select "service"
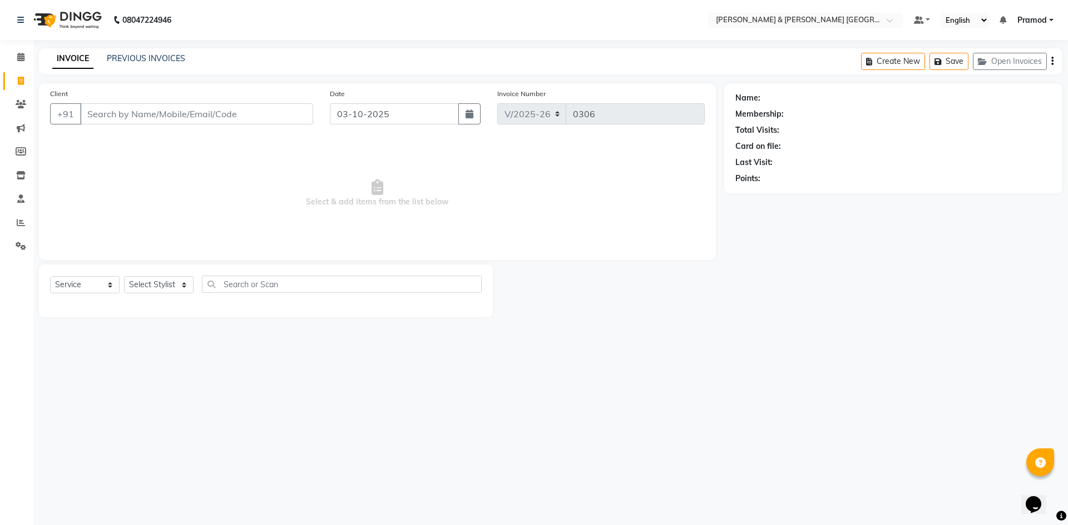
click at [454, 261] on div "Client +91 Date 03-10-2025 Invoice Number V/2025 V/2025-26 0306 Select & add it…" at bounding box center [377, 200] width 693 height 234
click at [494, 215] on span "Select & add items from the list below" at bounding box center [377, 193] width 654 height 111
click at [300, 413] on div "08047224946 Select Location × Toni & Guy Om Sree Heights, Kowkoor Default Panel…" at bounding box center [534, 262] width 1068 height 525
click at [232, 224] on span "Select & add items from the list below" at bounding box center [377, 193] width 654 height 111
click at [145, 62] on link "PREVIOUS INVOICES" at bounding box center [146, 58] width 78 height 10
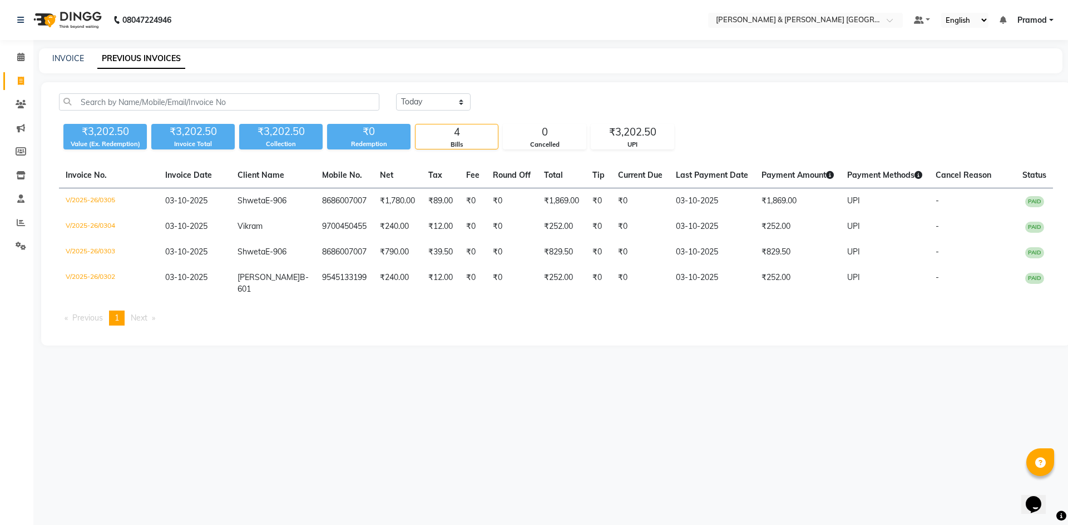
click at [76, 64] on div "INVOICE" at bounding box center [68, 59] width 32 height 12
click at [77, 62] on link "INVOICE" at bounding box center [68, 58] width 32 height 10
select select "8717"
select select "service"
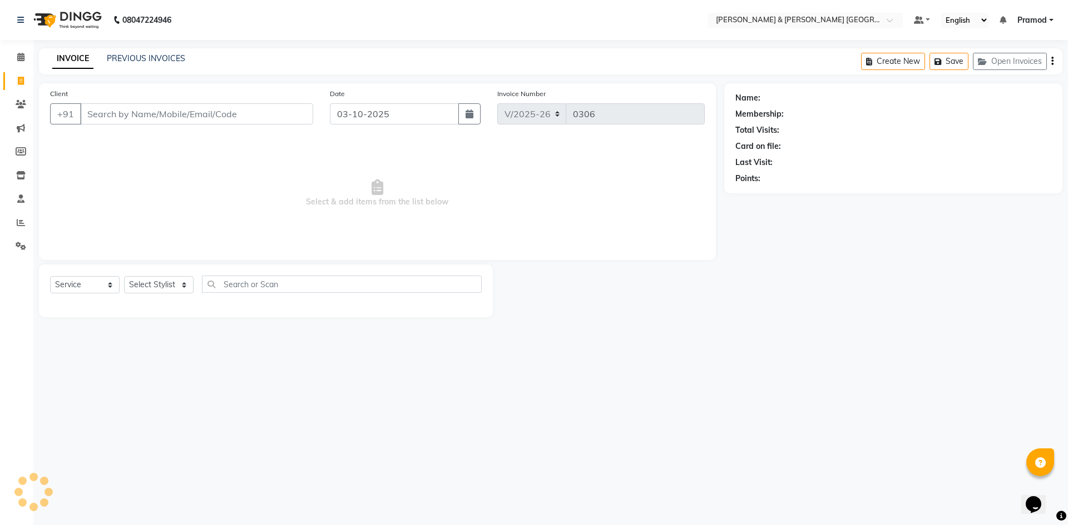
click at [315, 58] on div "INVOICE PREVIOUS INVOICES Create New Save Open Invoices" at bounding box center [550, 61] width 1023 height 26
click at [177, 287] on select "Select Stylist [PERSON_NAME] [PERSON_NAME] [PERSON_NAME] [PERSON_NAME] Shabbu […" at bounding box center [159, 284] width 70 height 17
click at [241, 186] on span "Select & add items from the list below" at bounding box center [377, 193] width 654 height 111
click at [471, 21] on nav "08047224946 Select Location × Toni & Guy Om Sree Heights, Kowkoor Default Panel…" at bounding box center [534, 20] width 1068 height 40
click at [147, 284] on select "Select Stylist [PERSON_NAME] [PERSON_NAME] [PERSON_NAME] [PERSON_NAME] Shabbu […" at bounding box center [159, 284] width 70 height 17
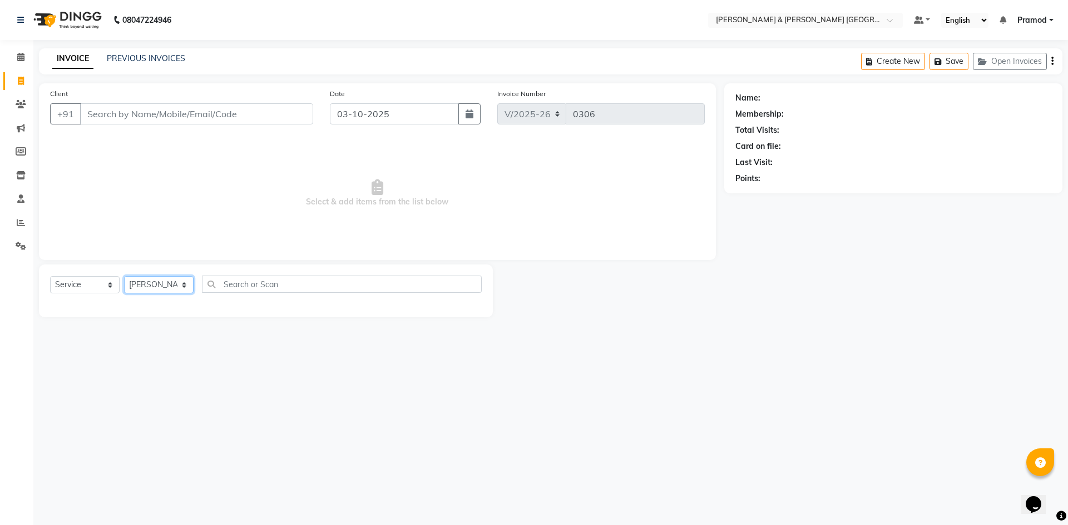
click at [124, 276] on select "Select Stylist [PERSON_NAME] [PERSON_NAME] [PERSON_NAME] [PERSON_NAME] Shabbu […" at bounding box center [159, 284] width 70 height 17
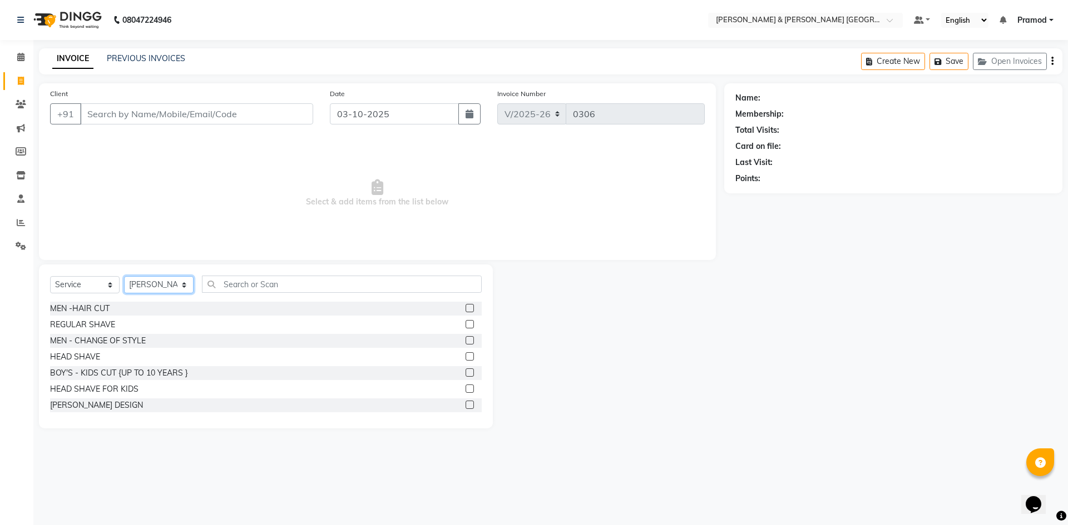
drag, startPoint x: 158, startPoint y: 276, endPoint x: 150, endPoint y: 292, distance: 18.2
click at [158, 276] on select "Select Stylist [PERSON_NAME] [PERSON_NAME] [PERSON_NAME] [PERSON_NAME] Shabbu […" at bounding box center [159, 284] width 70 height 17
select select "89744"
click at [124, 276] on select "Select Stylist [PERSON_NAME] [PERSON_NAME] [PERSON_NAME] [PERSON_NAME] Shabbu […" at bounding box center [159, 284] width 70 height 17
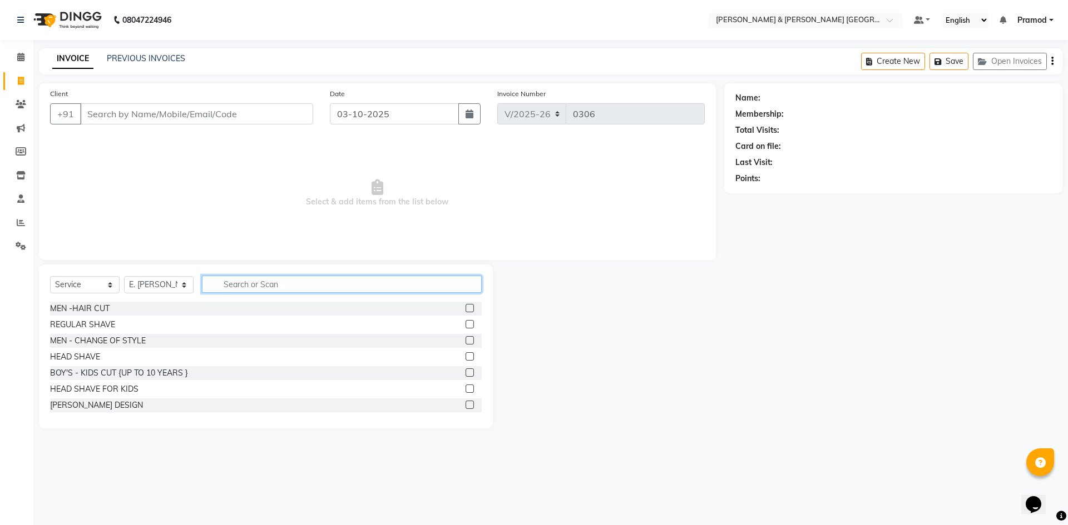
click at [231, 288] on input "text" at bounding box center [342, 284] width 280 height 17
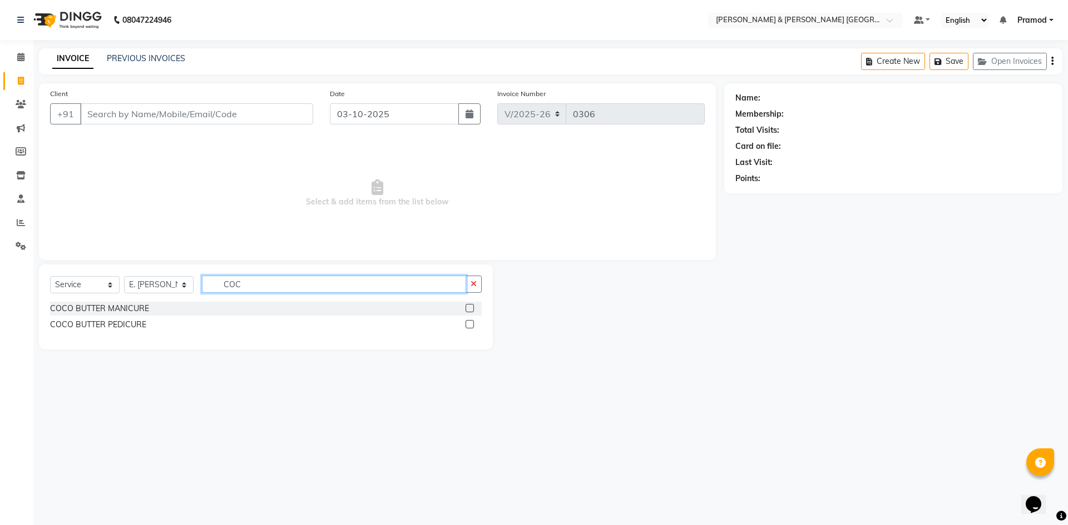
type input "COC"
click at [466, 324] on label at bounding box center [469, 324] width 8 height 8
click at [466, 324] on input "checkbox" at bounding box center [468, 324] width 7 height 7
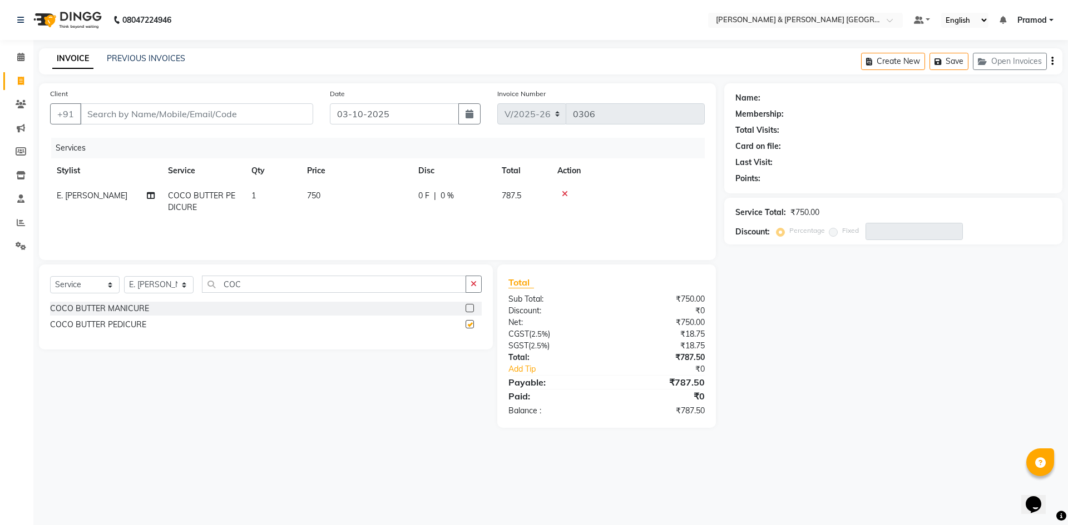
checkbox input "false"
click at [141, 124] on input "Client" at bounding box center [196, 113] width 233 height 21
type input "7"
type input "0"
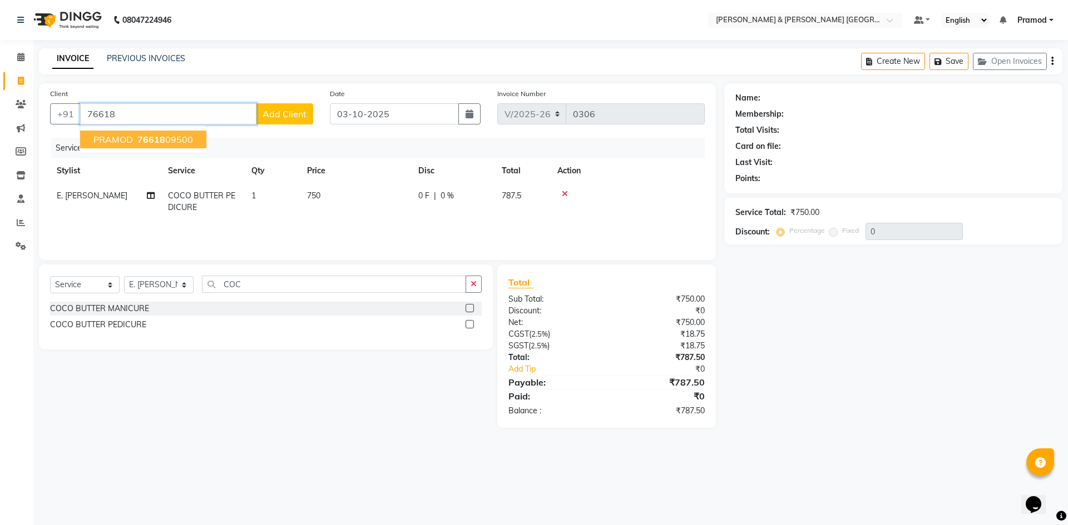
click at [148, 137] on span "76618" at bounding box center [151, 139] width 28 height 11
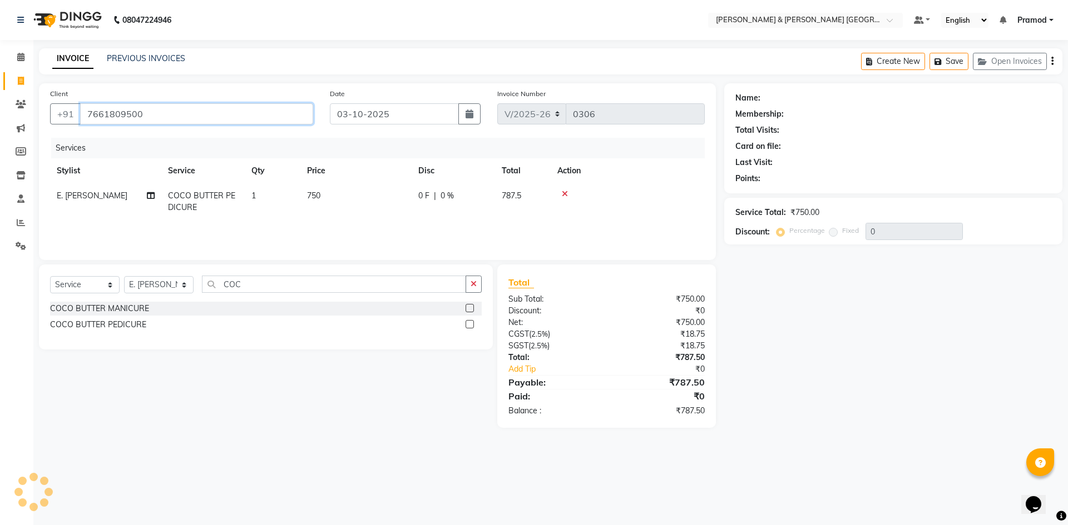
type input "7661809500"
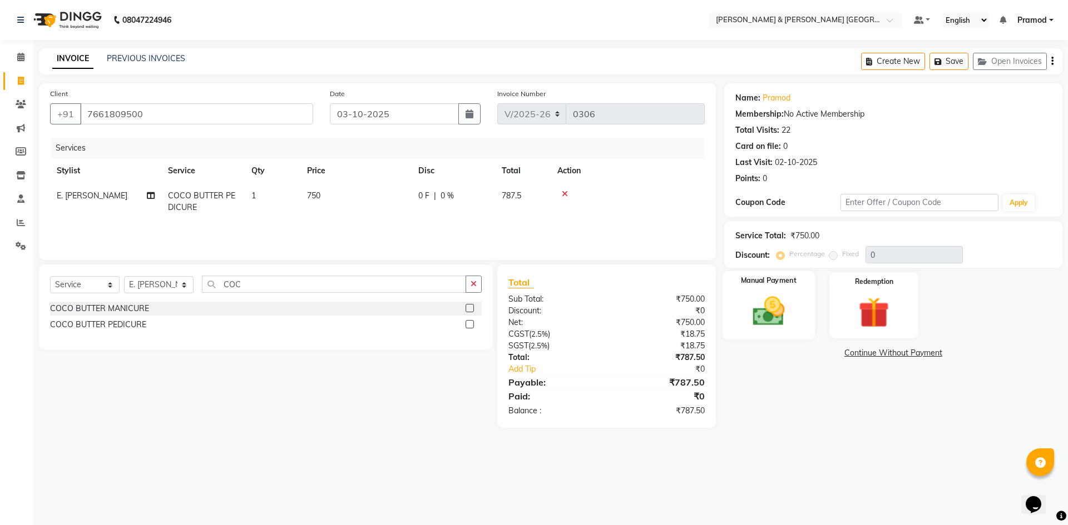
click at [777, 317] on img at bounding box center [768, 311] width 52 height 37
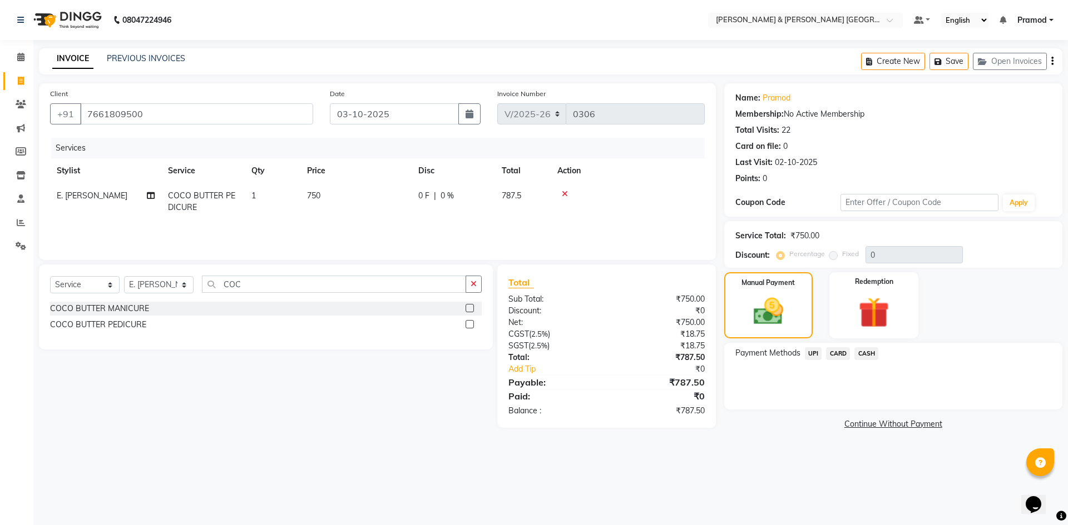
click at [817, 355] on span "UPI" at bounding box center [813, 354] width 17 height 13
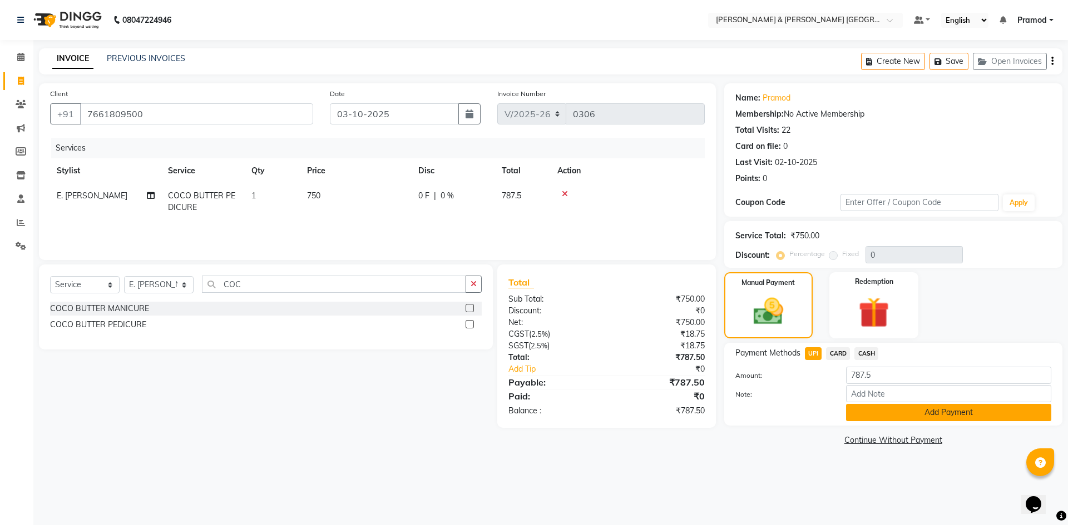
click at [872, 419] on button "Add Payment" at bounding box center [948, 412] width 205 height 17
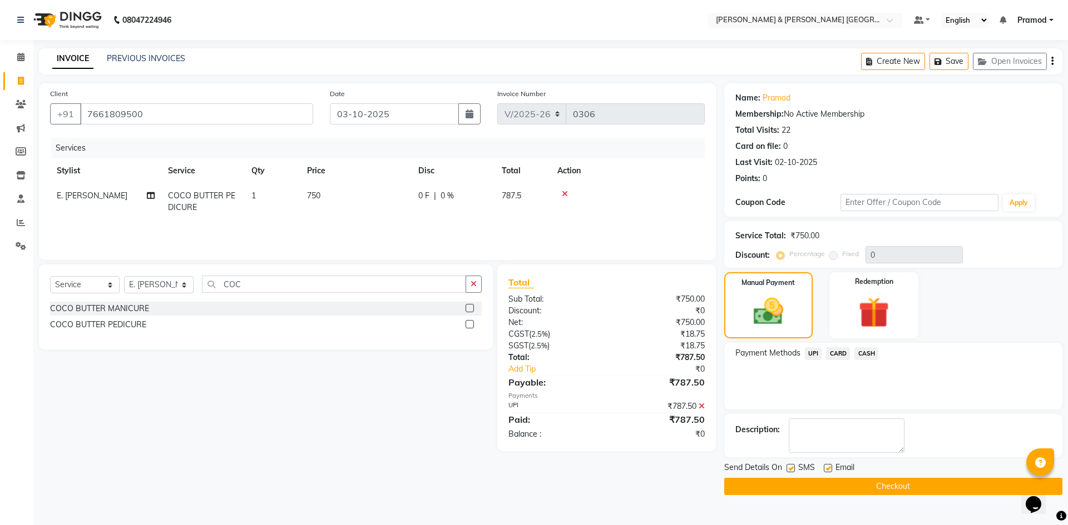
click at [829, 489] on button "Checkout" at bounding box center [893, 486] width 338 height 17
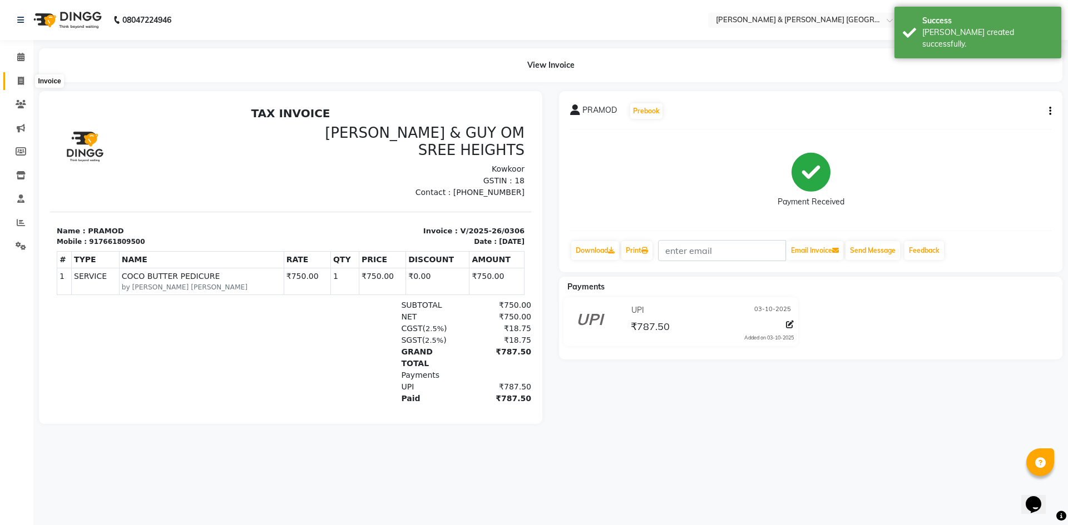
click at [27, 85] on span at bounding box center [20, 81] width 19 height 13
select select "service"
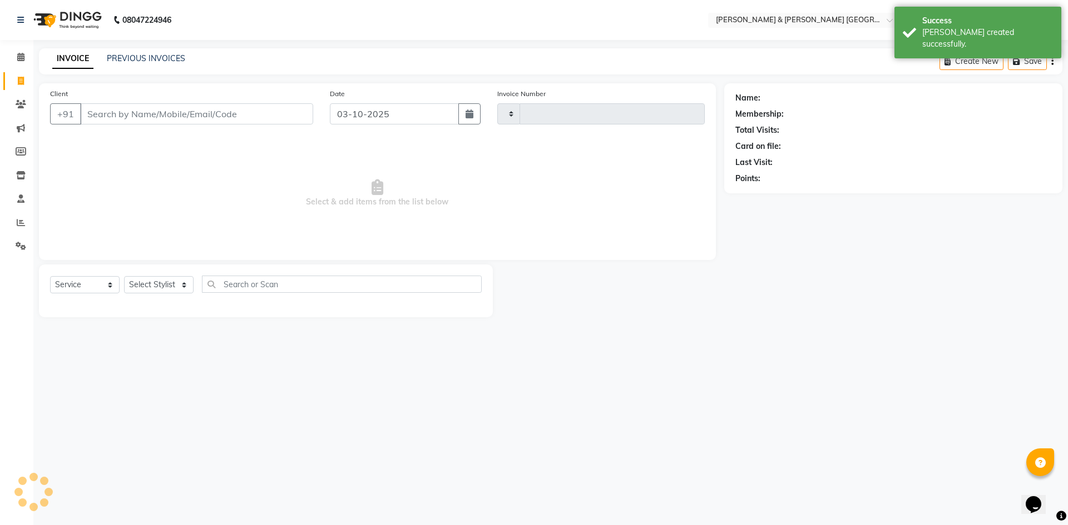
type input "0307"
select select "8717"
click at [123, 61] on link "PREVIOUS INVOICES" at bounding box center [146, 58] width 78 height 10
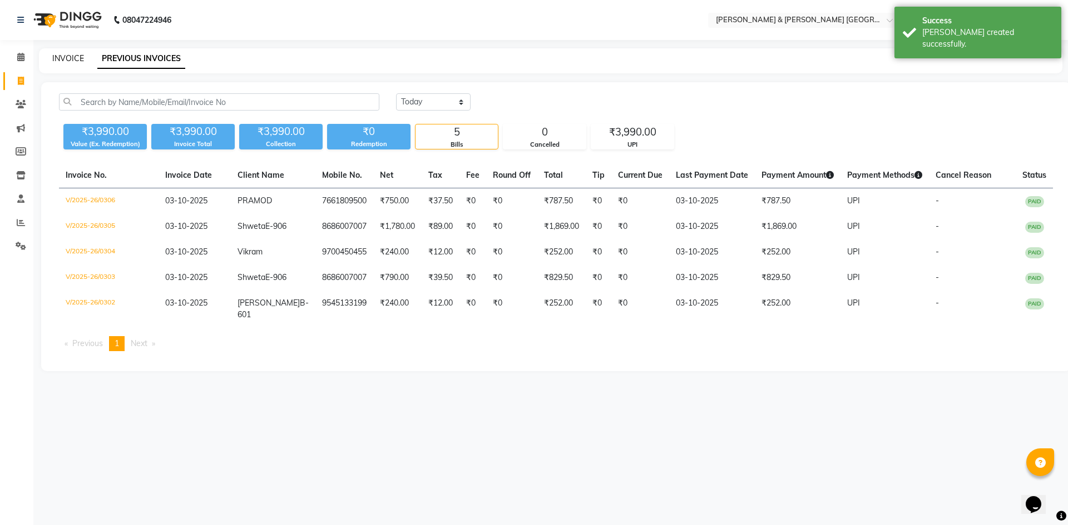
click at [66, 55] on link "INVOICE" at bounding box center [68, 58] width 32 height 10
select select "8717"
select select "service"
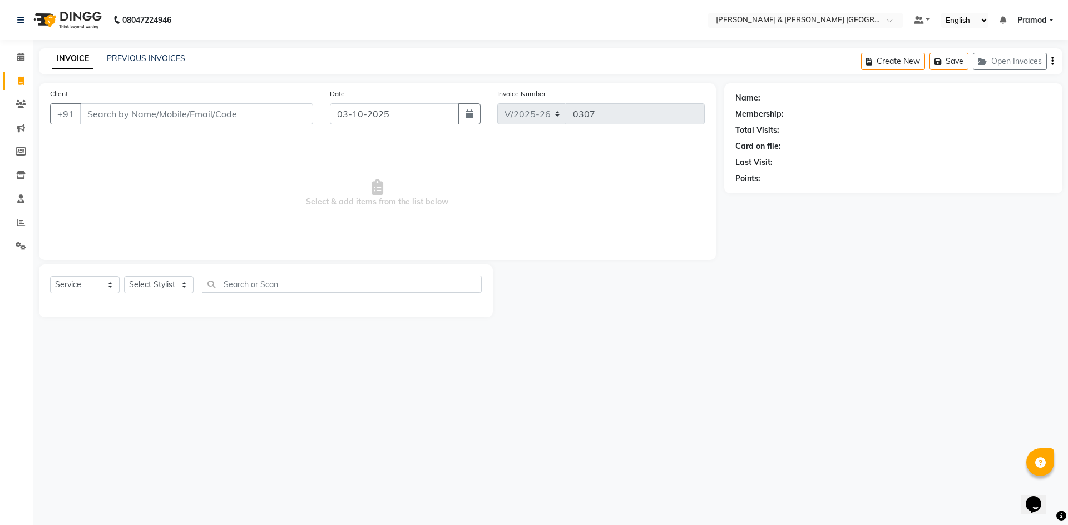
click at [150, 53] on div "PREVIOUS INVOICES" at bounding box center [146, 59] width 78 height 12
click at [148, 62] on link "PREVIOUS INVOICES" at bounding box center [146, 58] width 78 height 10
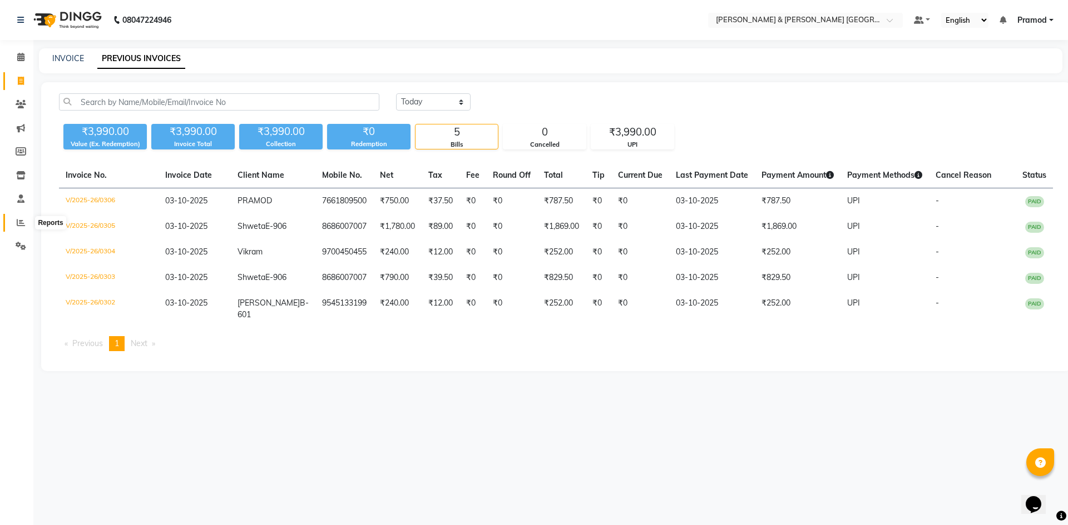
drag, startPoint x: 16, startPoint y: 225, endPoint x: 31, endPoint y: 218, distance: 16.7
click at [17, 225] on span at bounding box center [20, 223] width 19 height 13
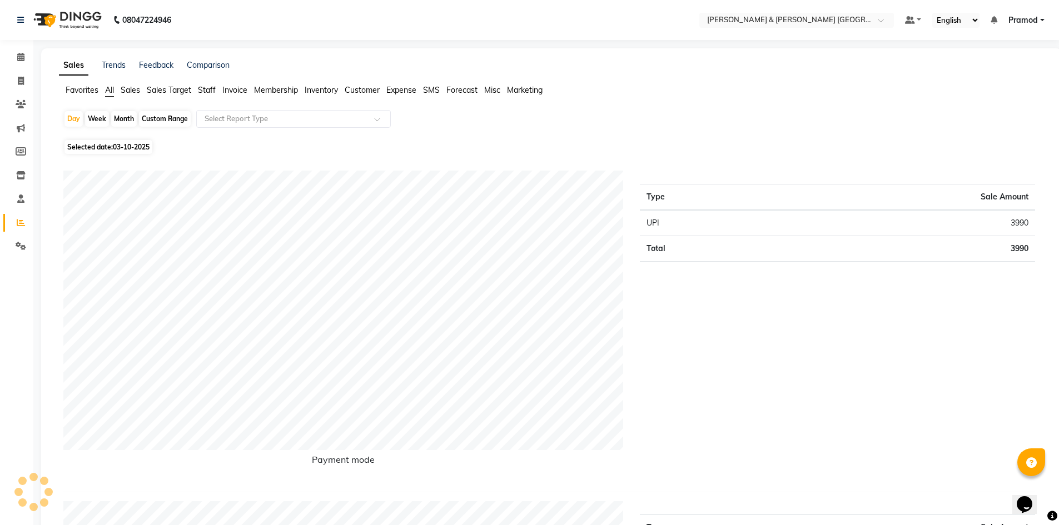
click at [186, 66] on div "Sales Trends Feedback Comparison" at bounding box center [144, 65] width 171 height 12
click at [186, 64] on div "Sales Trends Feedback Comparison" at bounding box center [144, 65] width 171 height 12
click at [191, 64] on link "Comparison" at bounding box center [208, 65] width 43 height 10
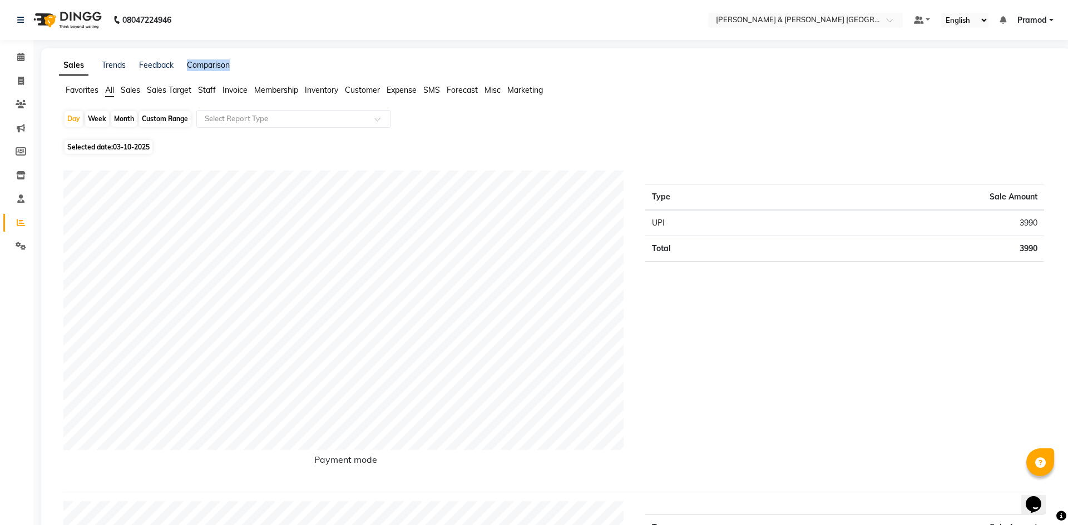
select select "single_date"
select select "single_date_dash"
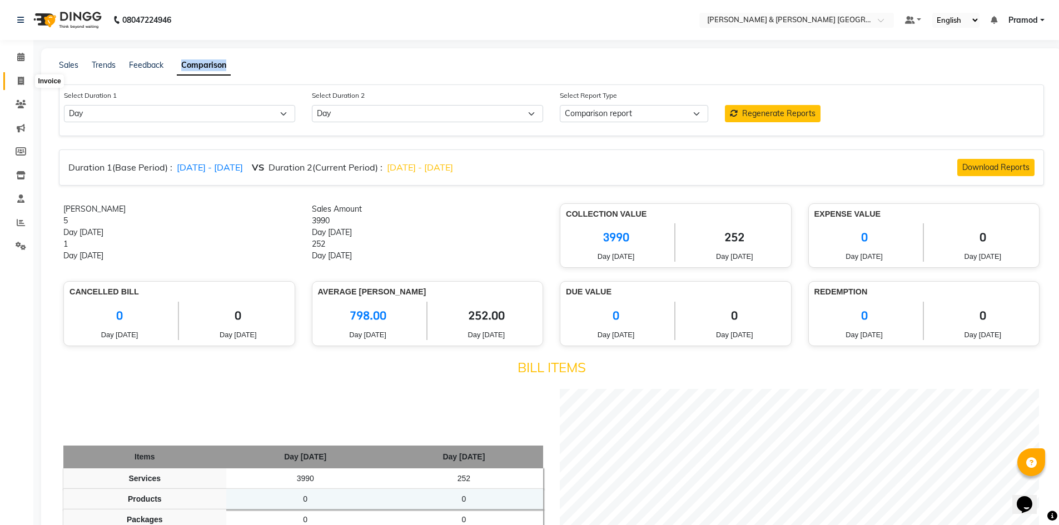
click at [12, 76] on span at bounding box center [20, 81] width 19 height 13
select select "service"
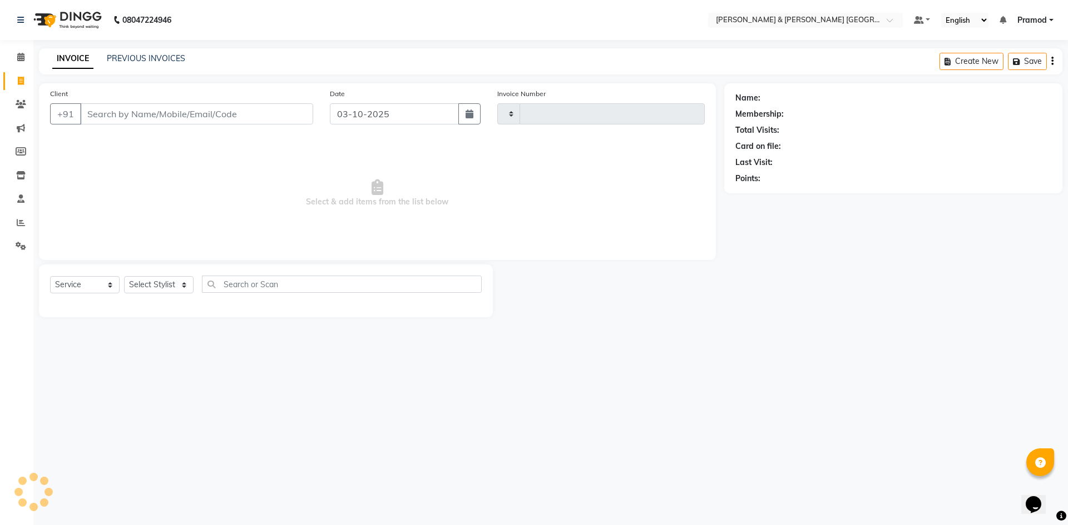
type input "0307"
select select "8717"
click at [1040, 12] on nav "08047224946 Select Location × Toni & Guy Om Sree Heights, Kowkoor Default Panel…" at bounding box center [534, 20] width 1068 height 40
click at [1040, 13] on ul "Default Panel My Panel English ENGLISH Español العربية मराठी हिंदी ગુજરાતી தமிழ…" at bounding box center [983, 20] width 151 height 15
click at [1024, 24] on span "Pramod" at bounding box center [1031, 20] width 29 height 12
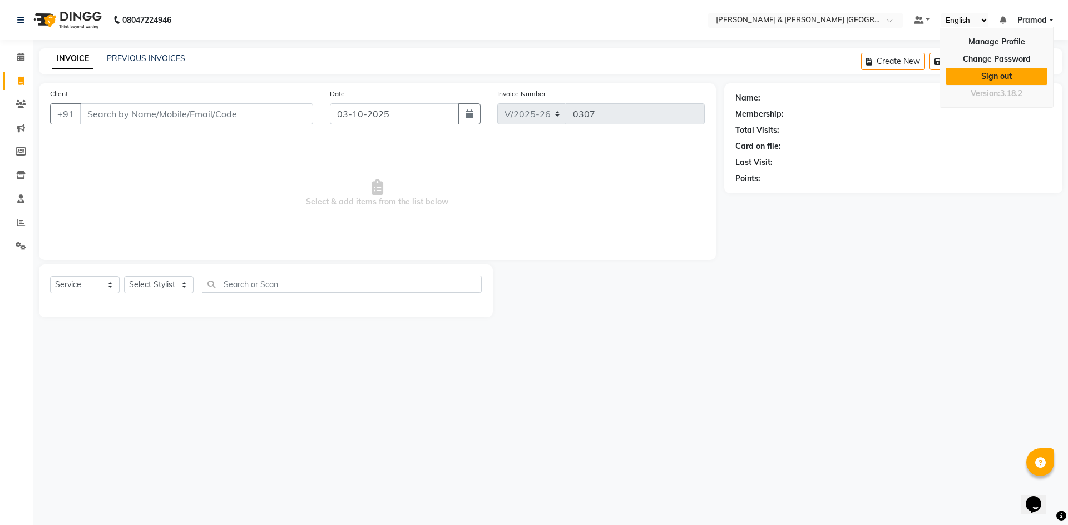
click at [1009, 73] on link "Sign out" at bounding box center [996, 76] width 102 height 17
